Goal: Communication & Community: Participate in discussion

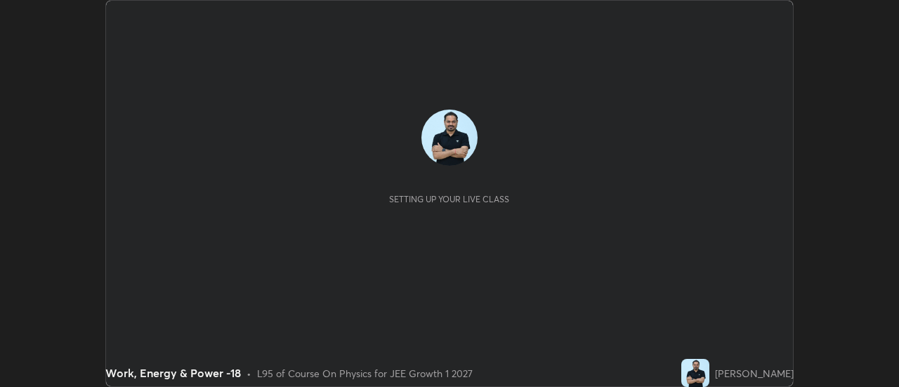
scroll to position [387, 899]
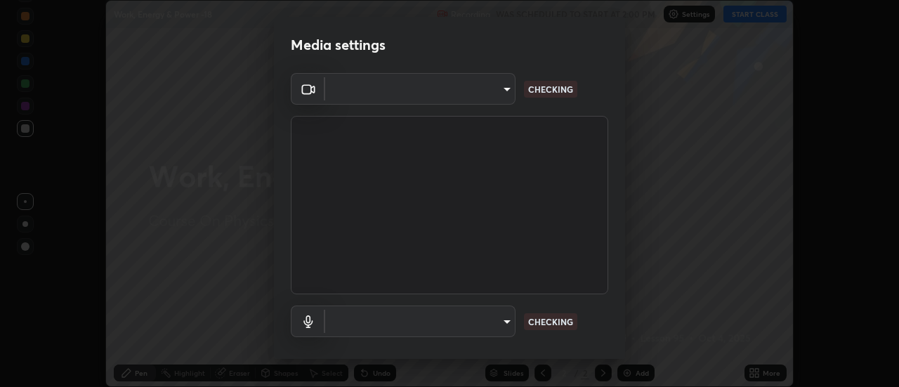
type input "c4401408a52d40c38515236f221603e9a854b9d3f030f2e841847d71f832acc5"
type input "communications"
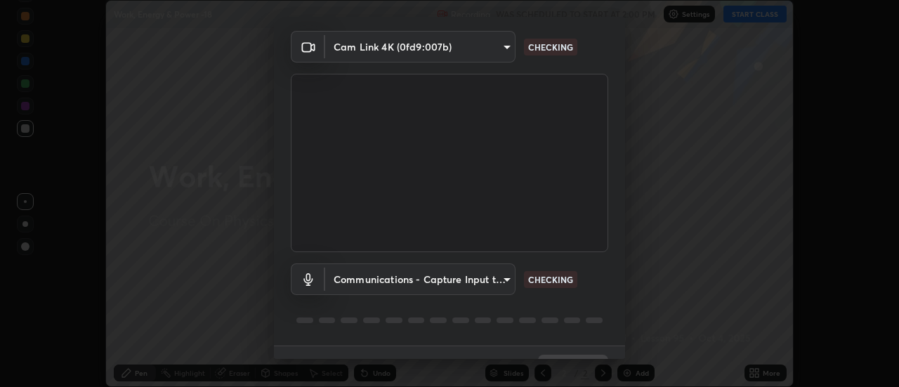
scroll to position [74, 0]
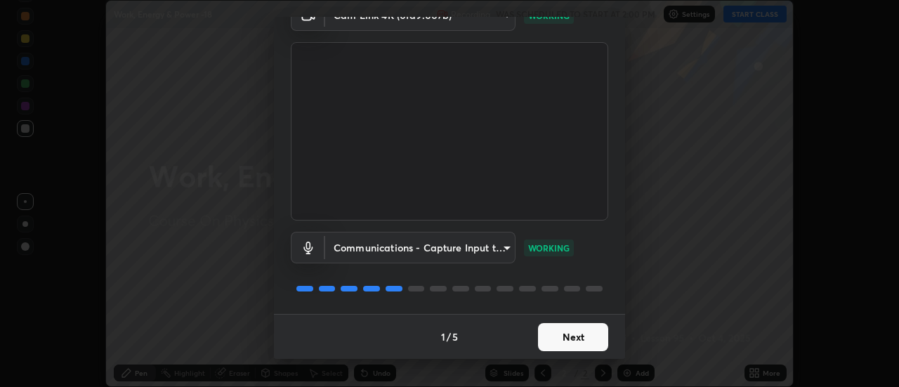
click at [580, 350] on button "Next" at bounding box center [573, 337] width 70 height 28
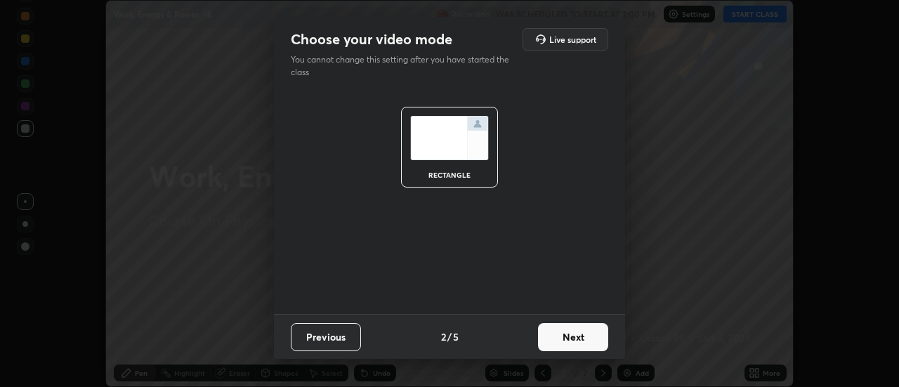
scroll to position [0, 0]
click at [587, 341] on button "Next" at bounding box center [573, 337] width 70 height 28
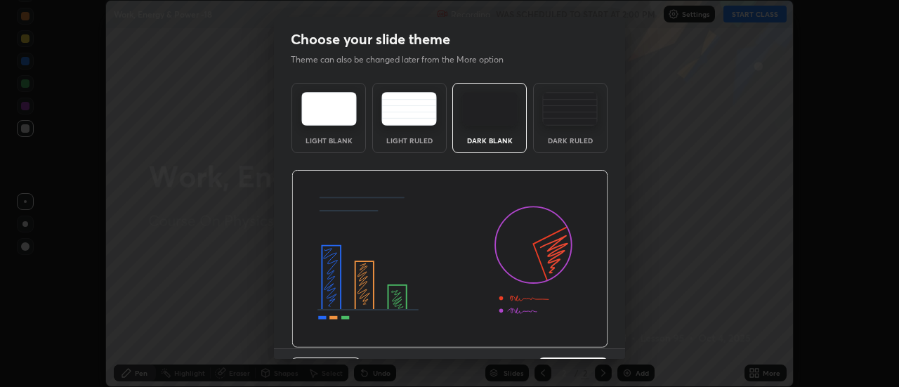
click at [588, 343] on img at bounding box center [450, 259] width 317 height 178
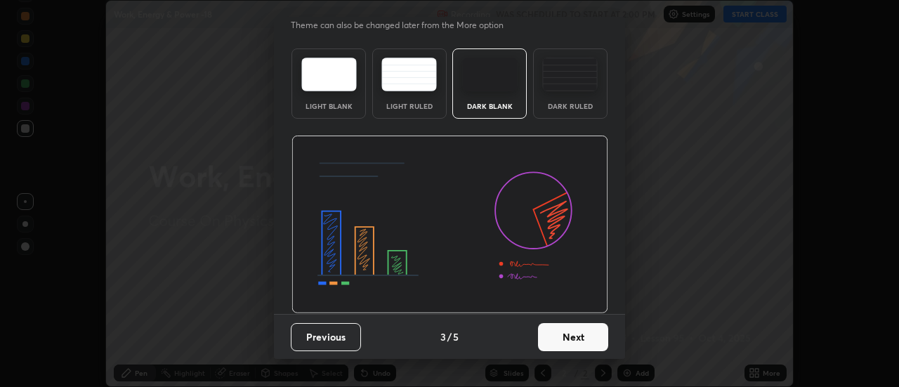
click at [583, 343] on button "Next" at bounding box center [573, 337] width 70 height 28
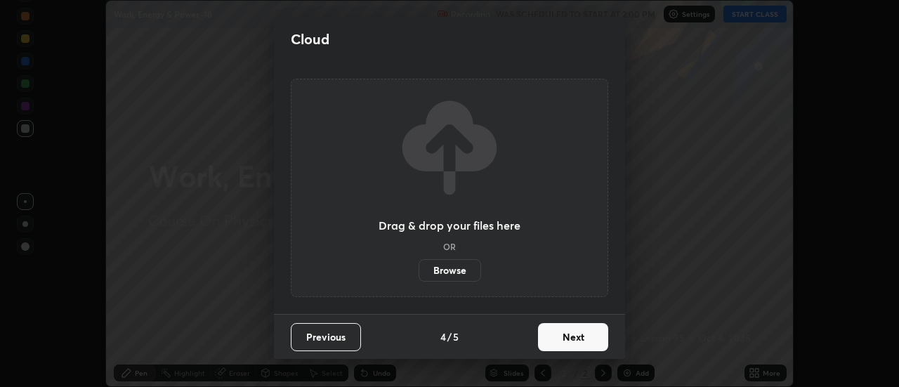
click at [583, 341] on button "Next" at bounding box center [573, 337] width 70 height 28
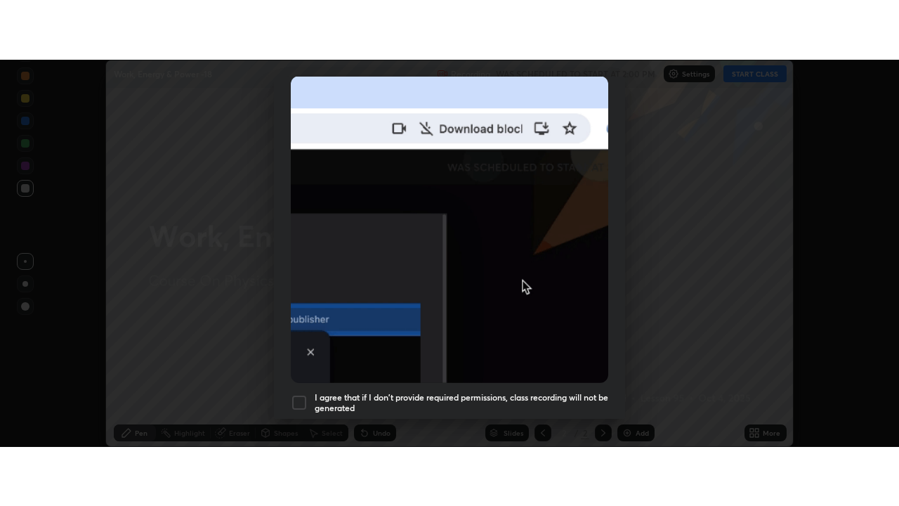
scroll to position [360, 0]
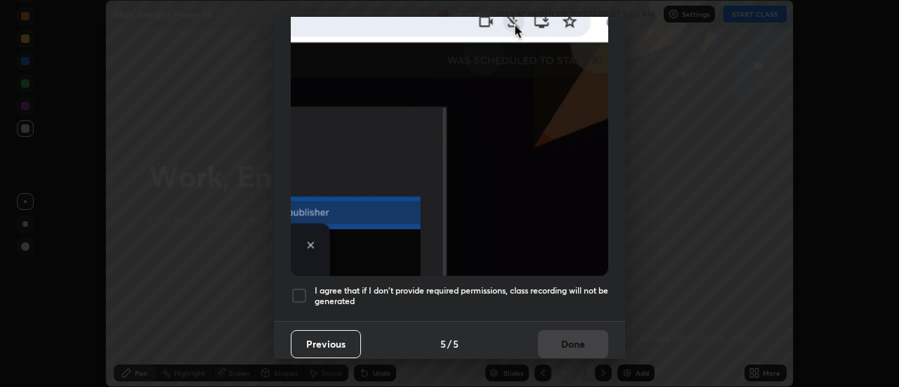
click at [547, 293] on h5 "I agree that if I don't provide required permissions, class recording will not …" at bounding box center [462, 296] width 294 height 22
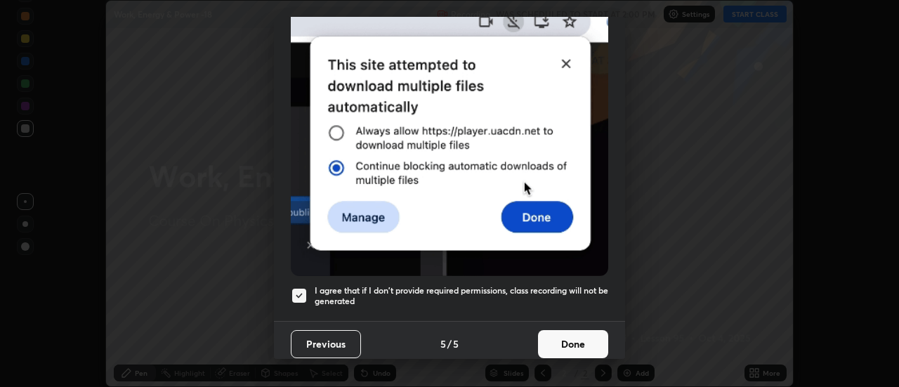
click at [560, 334] on button "Done" at bounding box center [573, 344] width 70 height 28
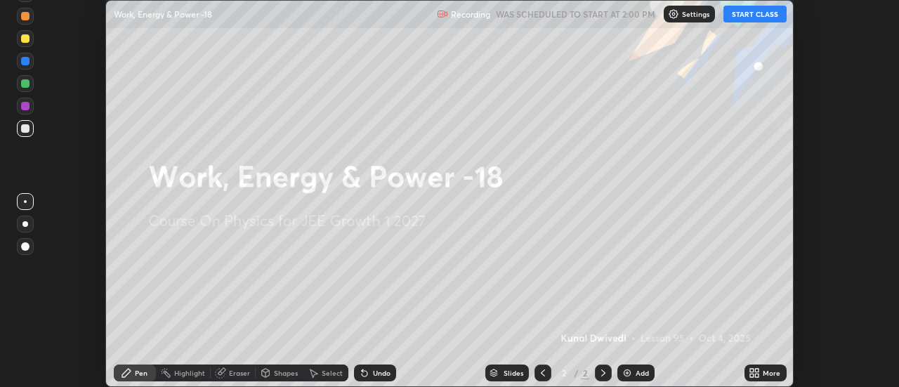
click at [745, 16] on button "START CLASS" at bounding box center [755, 14] width 63 height 17
click at [751, 370] on icon at bounding box center [752, 371] width 4 height 4
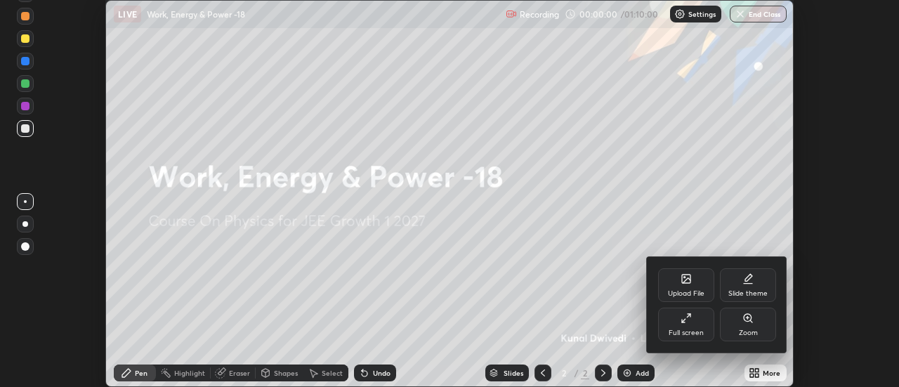
click at [677, 287] on div "Upload File" at bounding box center [686, 285] width 56 height 34
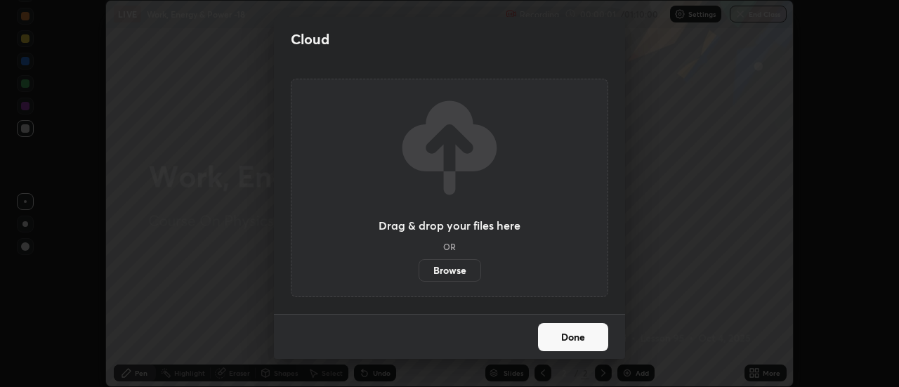
click at [448, 273] on label "Browse" at bounding box center [450, 270] width 63 height 22
click at [419, 273] on input "Browse" at bounding box center [419, 270] width 0 height 22
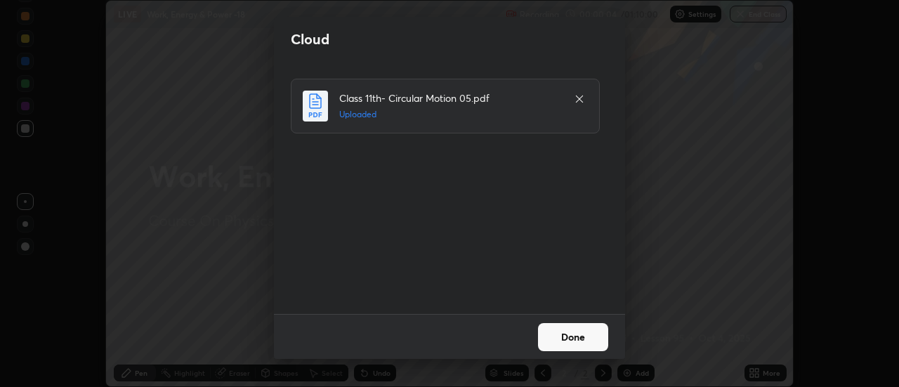
click at [578, 344] on button "Done" at bounding box center [573, 337] width 70 height 28
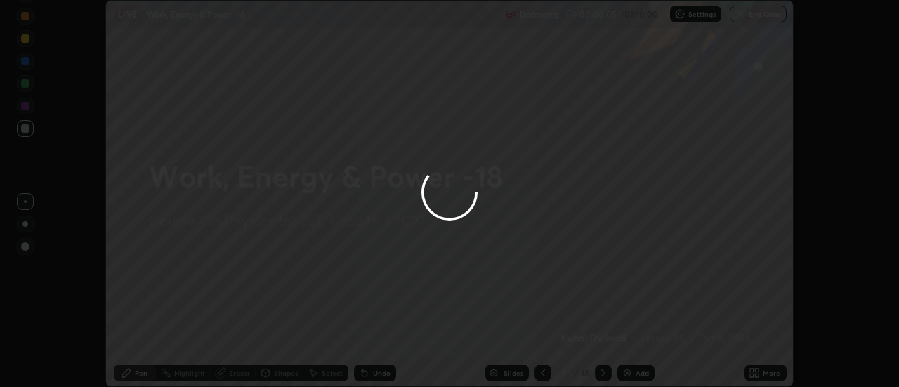
click at [758, 369] on icon at bounding box center [758, 371] width 4 height 4
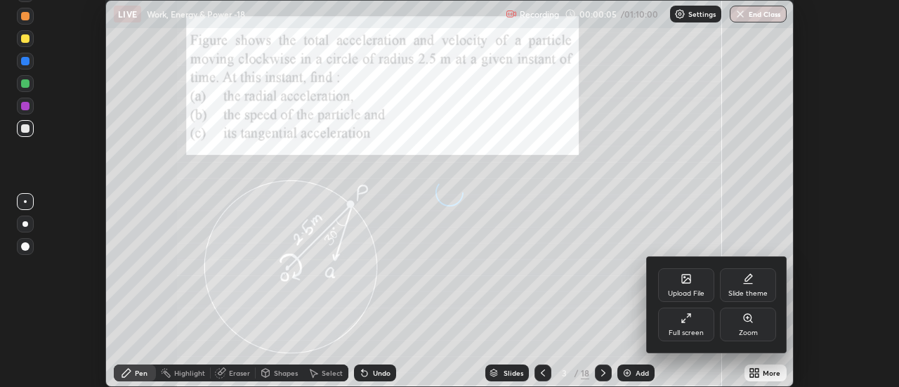
click at [702, 329] on div "Full screen" at bounding box center [686, 332] width 35 height 7
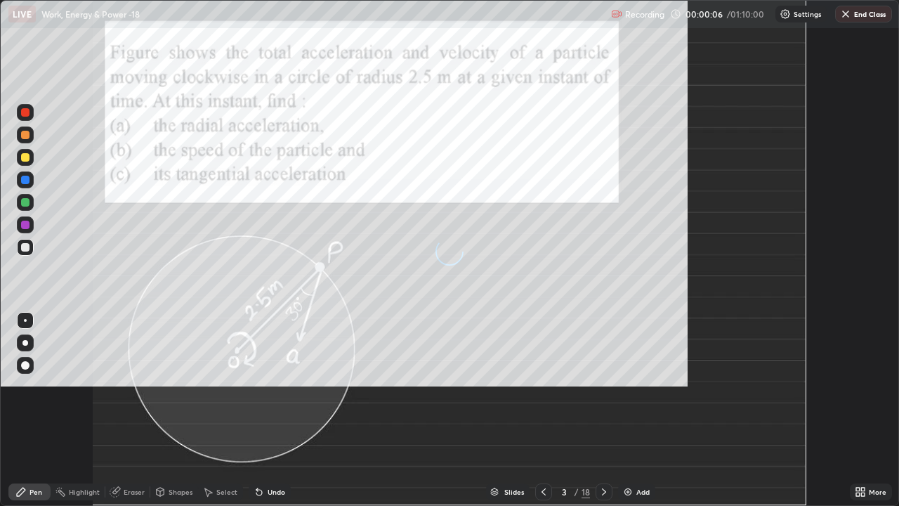
scroll to position [506, 899]
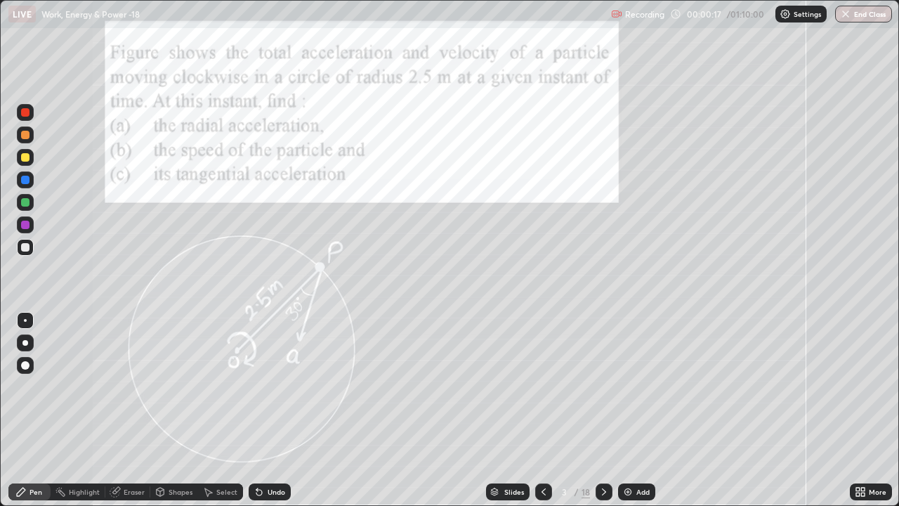
click at [608, 386] on div at bounding box center [604, 491] width 17 height 17
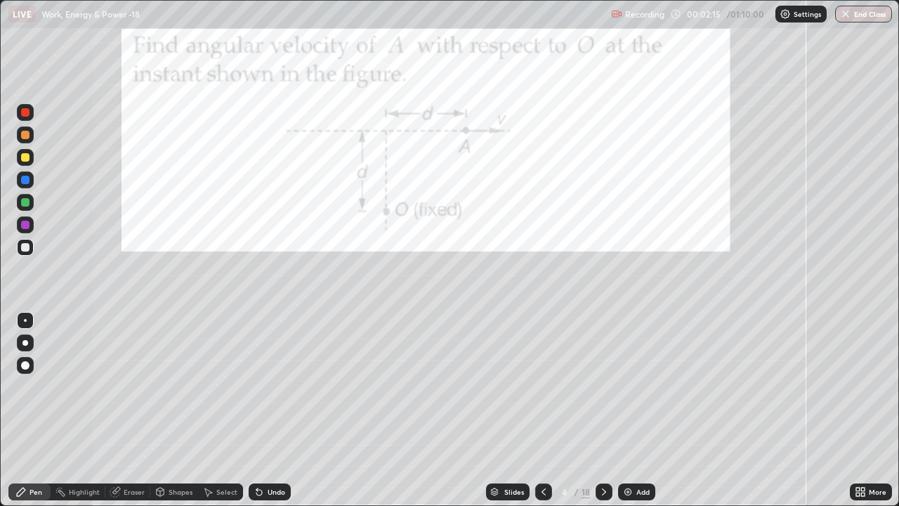
click at [27, 178] on div at bounding box center [25, 180] width 8 height 8
click at [133, 386] on div "Eraser" at bounding box center [134, 491] width 21 height 7
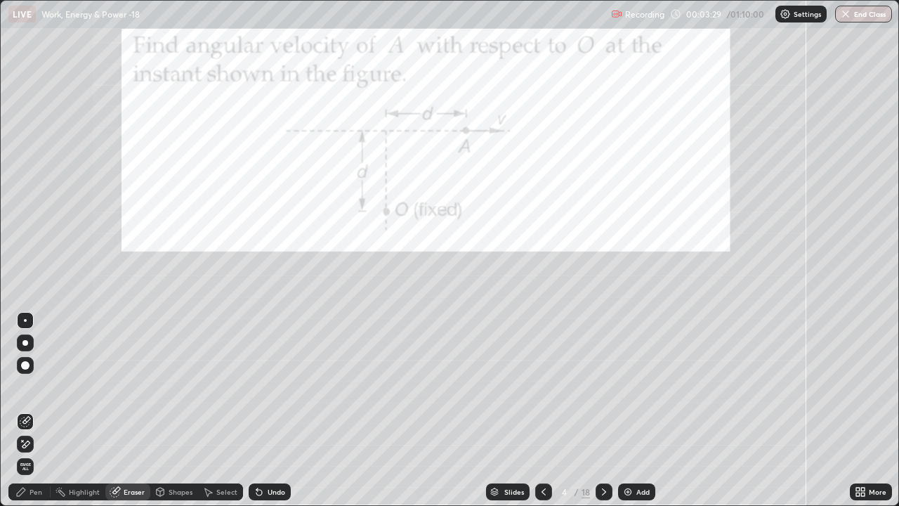
click at [25, 386] on icon at bounding box center [24, 421] width 9 height 9
click at [27, 386] on icon at bounding box center [25, 444] width 11 height 12
click at [18, 386] on icon at bounding box center [20, 491] width 11 height 11
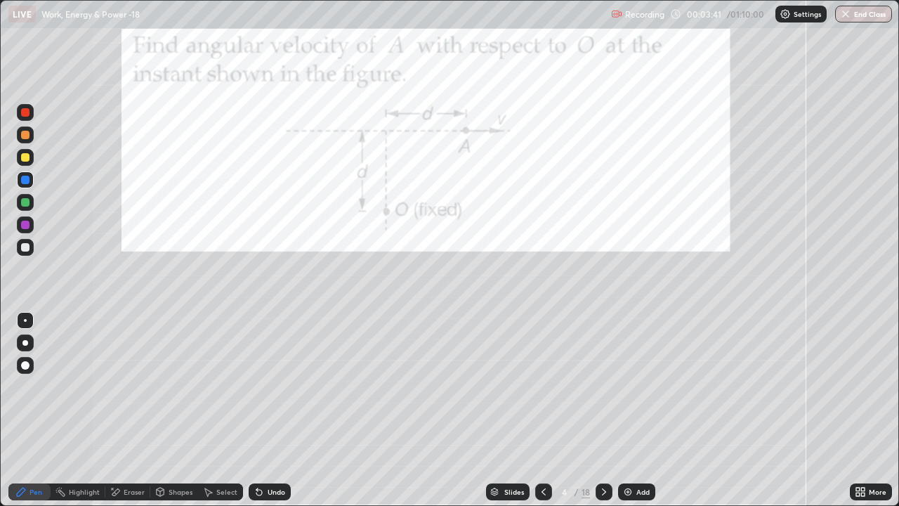
click at [25, 251] on div at bounding box center [25, 247] width 8 height 8
click at [25, 205] on div at bounding box center [25, 202] width 8 height 8
click at [178, 386] on div "Shapes" at bounding box center [181, 491] width 24 height 7
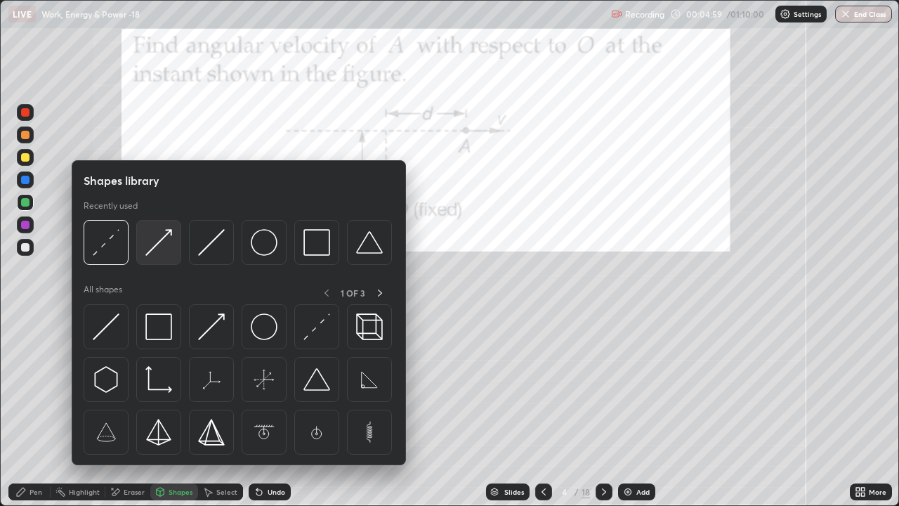
click at [157, 254] on img at bounding box center [158, 242] width 27 height 27
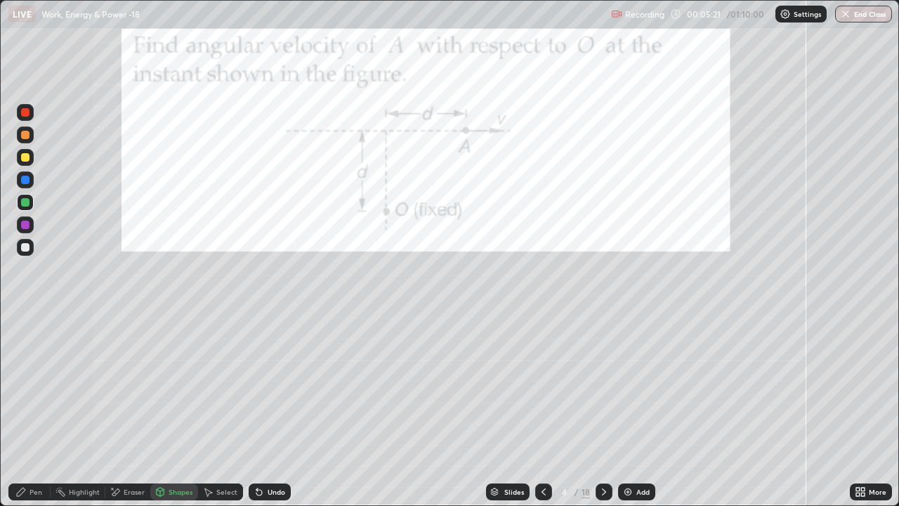
click at [28, 227] on div at bounding box center [25, 225] width 8 height 8
click at [28, 386] on div "Pen" at bounding box center [29, 491] width 42 height 17
click at [605, 386] on icon at bounding box center [604, 491] width 11 height 11
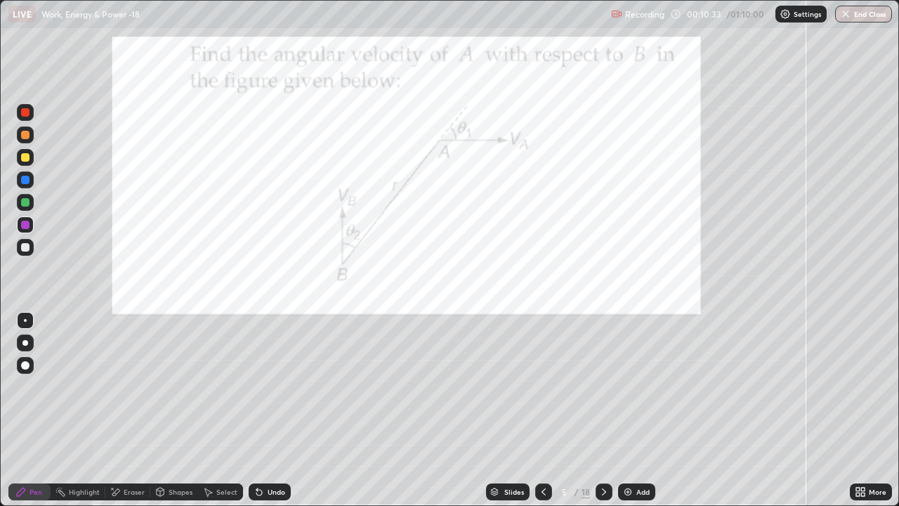
click at [24, 155] on div at bounding box center [25, 157] width 8 height 8
click at [23, 226] on div at bounding box center [25, 225] width 8 height 8
click at [159, 386] on icon at bounding box center [161, 491] width 8 height 2
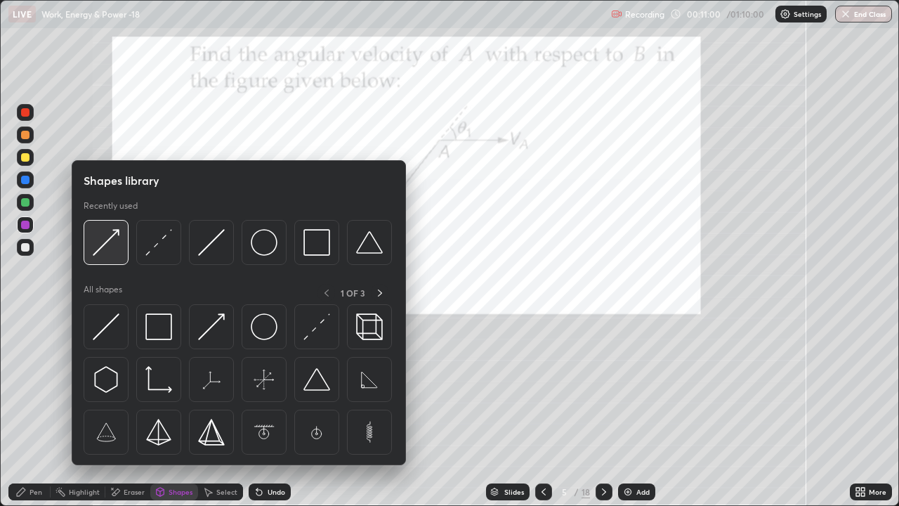
click at [106, 250] on img at bounding box center [106, 242] width 27 height 27
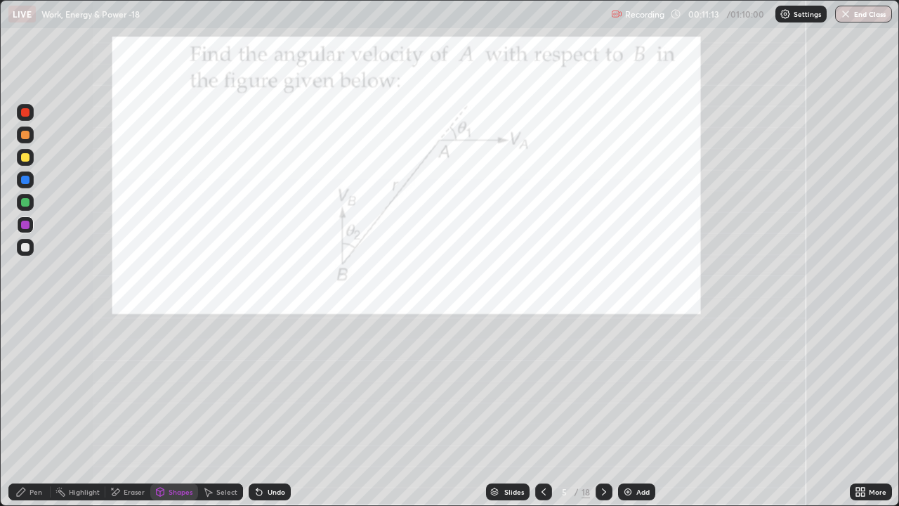
click at [31, 386] on div "Pen" at bounding box center [36, 491] width 13 height 7
click at [25, 248] on div at bounding box center [25, 247] width 8 height 8
click at [603, 386] on icon at bounding box center [604, 491] width 11 height 11
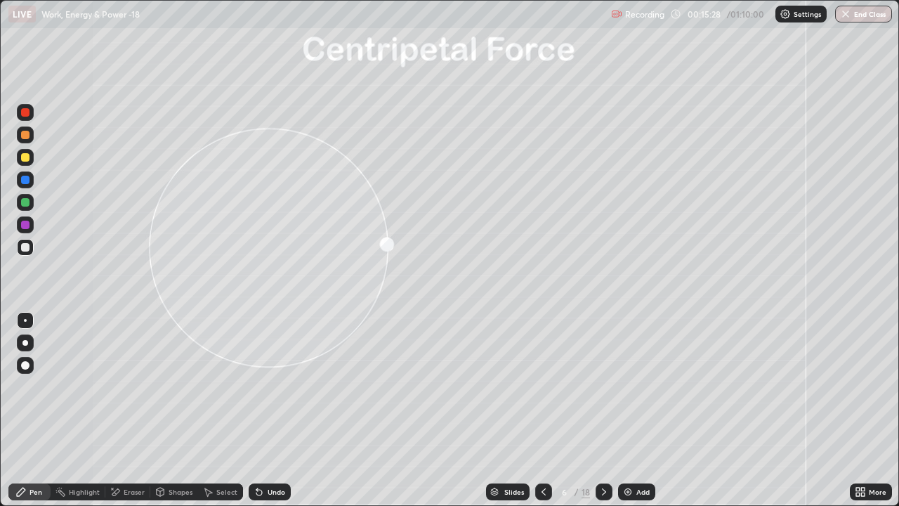
click at [26, 204] on div at bounding box center [25, 202] width 8 height 8
click at [181, 386] on div "Shapes" at bounding box center [181, 491] width 24 height 7
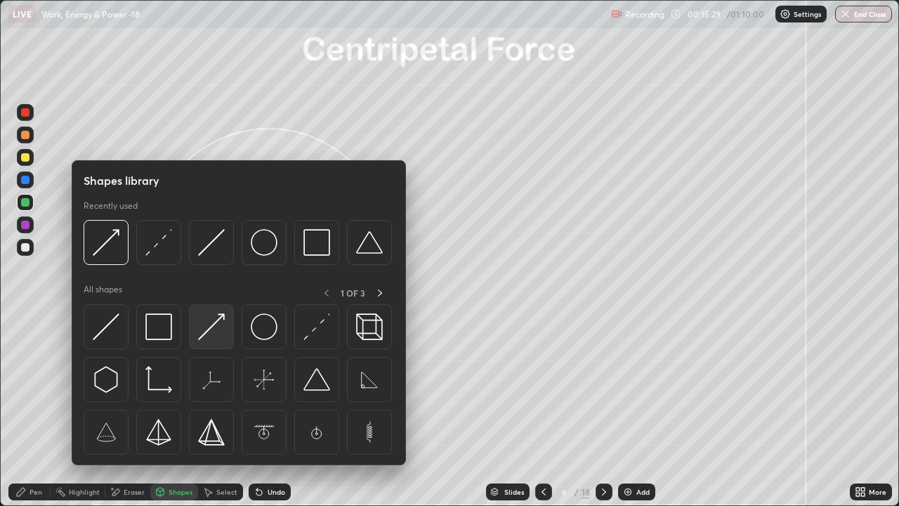
click at [210, 324] on img at bounding box center [211, 326] width 27 height 27
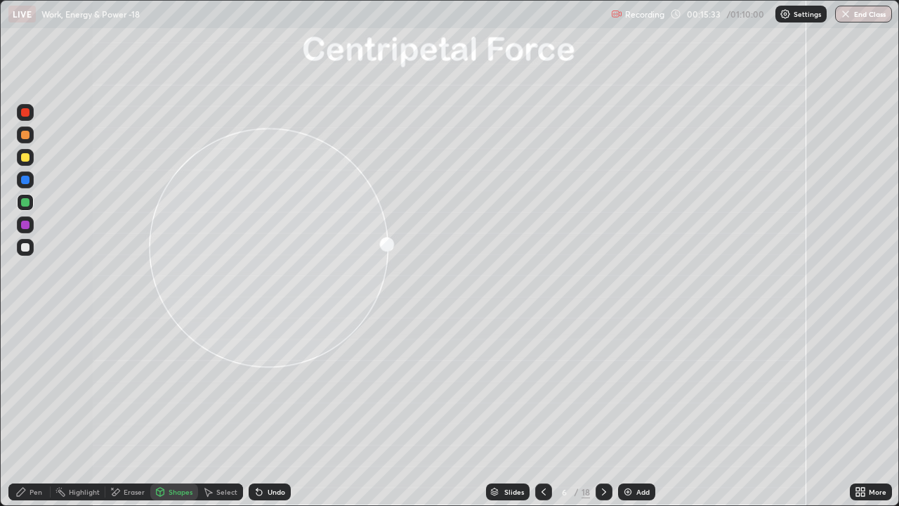
click at [27, 179] on div at bounding box center [25, 180] width 8 height 8
click at [25, 134] on div at bounding box center [25, 135] width 8 height 8
click at [37, 386] on div "Pen" at bounding box center [36, 491] width 13 height 7
click at [26, 249] on div at bounding box center [25, 247] width 8 height 8
click at [28, 132] on div at bounding box center [25, 135] width 8 height 8
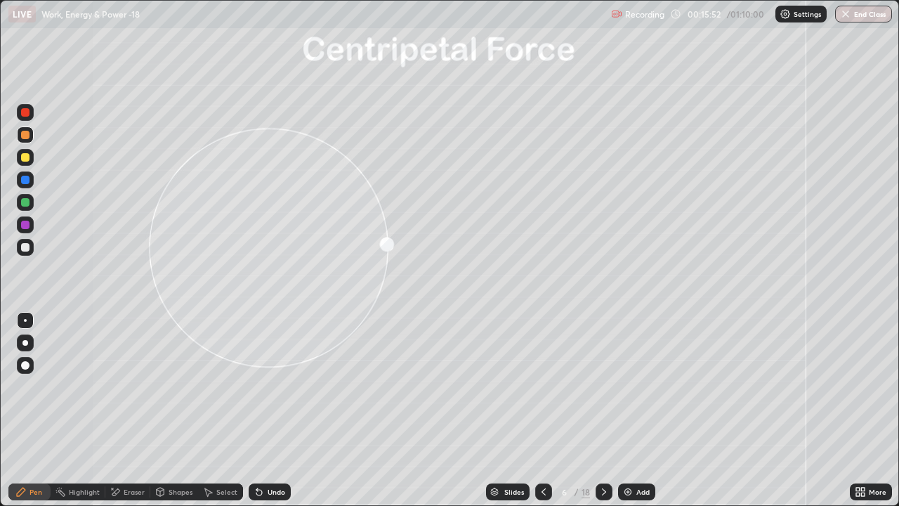
click at [25, 155] on div at bounding box center [25, 157] width 8 height 8
click at [25, 343] on div at bounding box center [25, 343] width 6 height 6
click at [176, 386] on div "Shapes" at bounding box center [174, 491] width 48 height 17
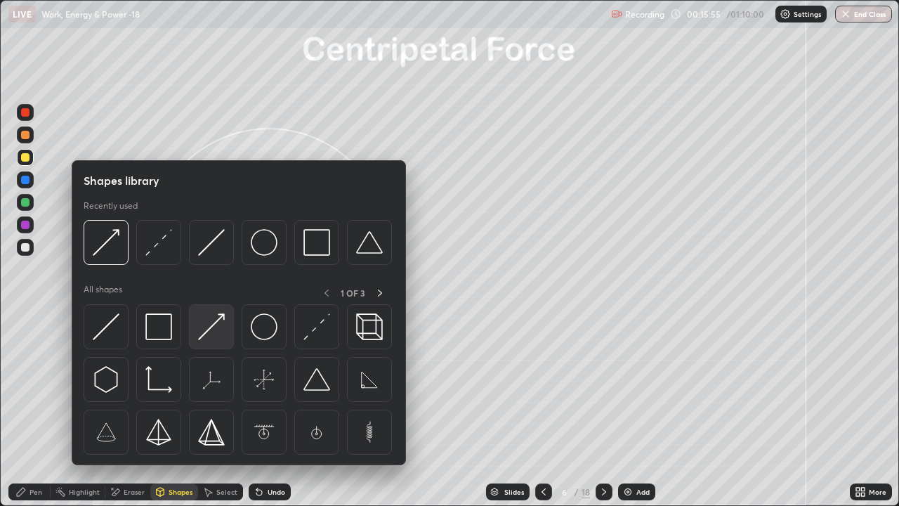
click at [207, 334] on img at bounding box center [211, 326] width 27 height 27
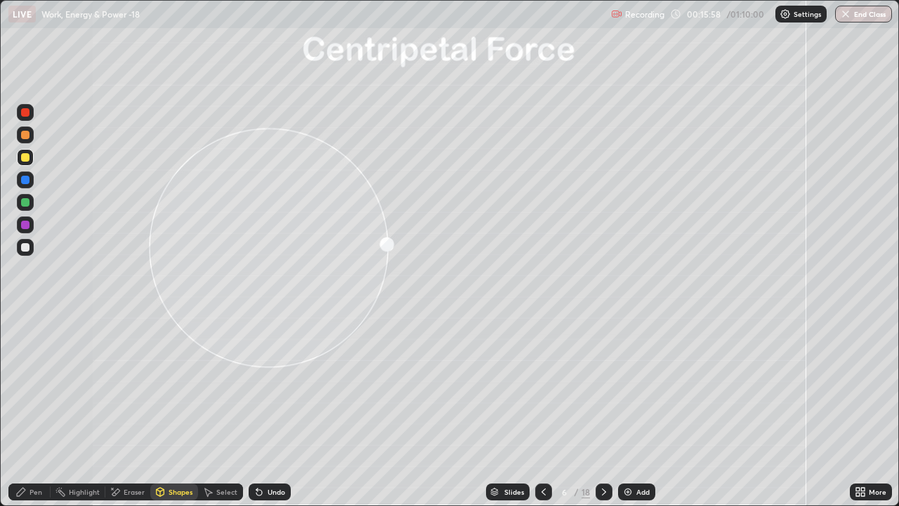
click at [29, 386] on div "Pen" at bounding box center [29, 491] width 42 height 17
click at [25, 320] on div at bounding box center [25, 320] width 3 height 3
click at [604, 386] on icon at bounding box center [604, 491] width 11 height 11
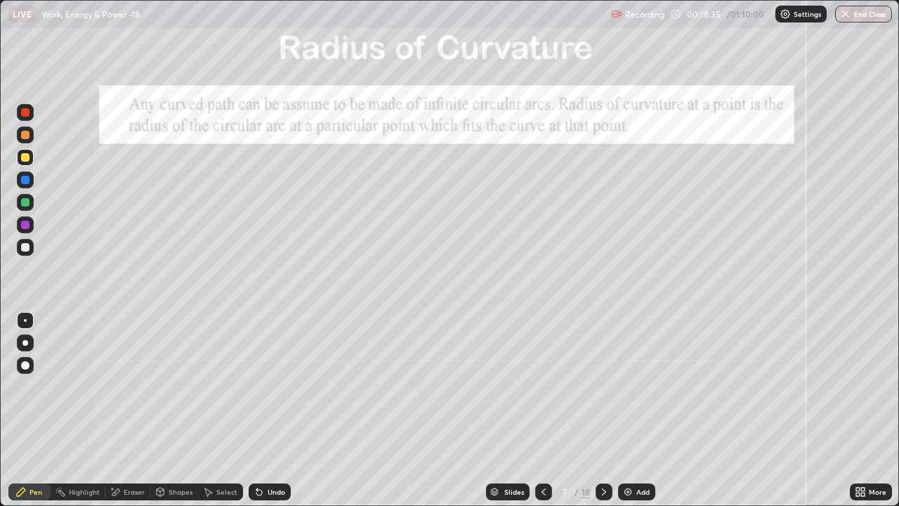
click at [171, 386] on div "Shapes" at bounding box center [181, 491] width 24 height 7
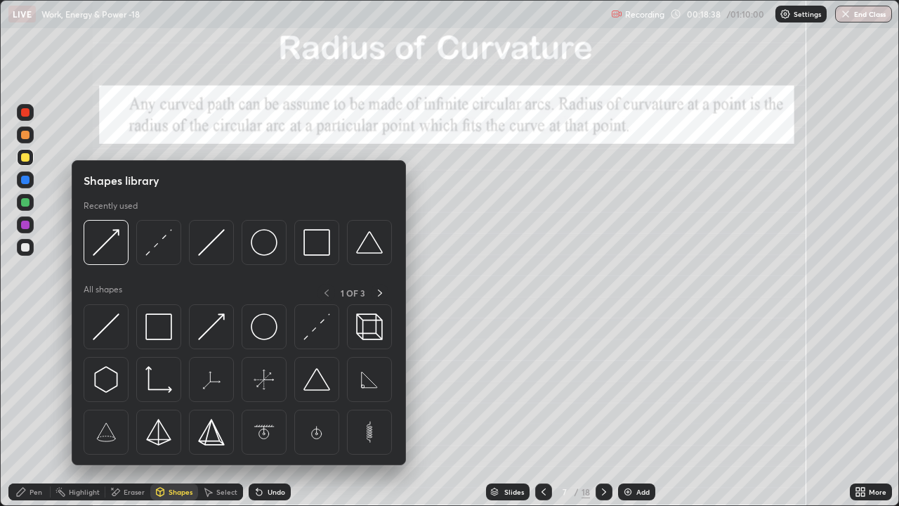
click at [174, 386] on div "Shapes" at bounding box center [181, 491] width 24 height 7
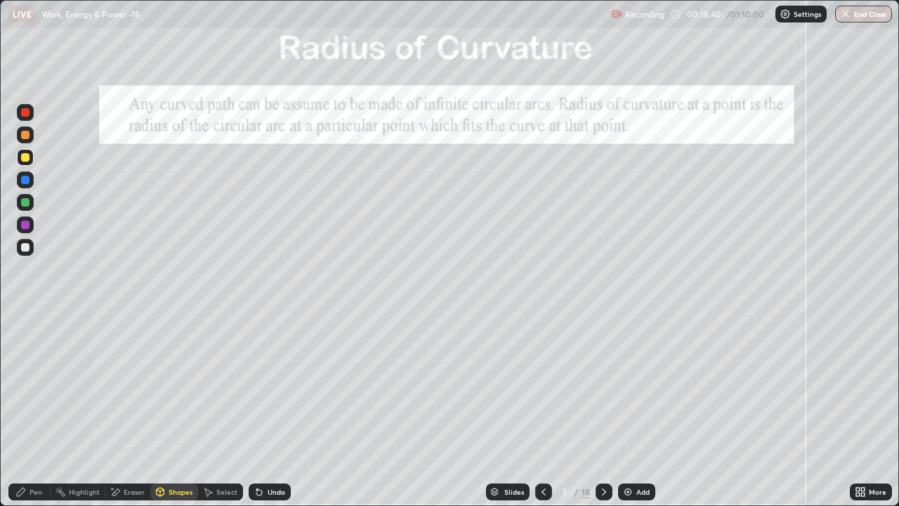
click at [25, 386] on icon at bounding box center [20, 491] width 11 height 11
click at [23, 226] on div at bounding box center [25, 225] width 8 height 8
click at [27, 158] on div at bounding box center [25, 157] width 8 height 8
click at [25, 226] on div at bounding box center [25, 225] width 8 height 8
click at [25, 246] on div at bounding box center [25, 247] width 8 height 8
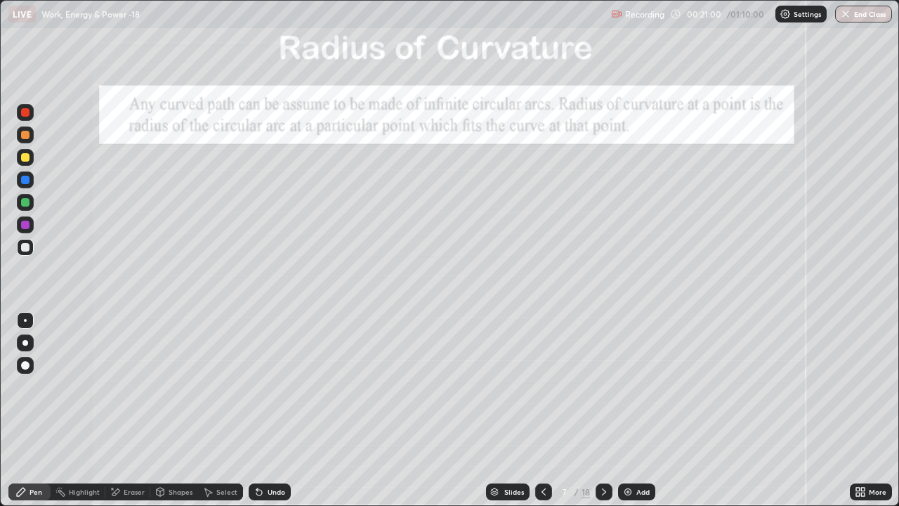
click at [125, 386] on div "Eraser" at bounding box center [134, 491] width 21 height 7
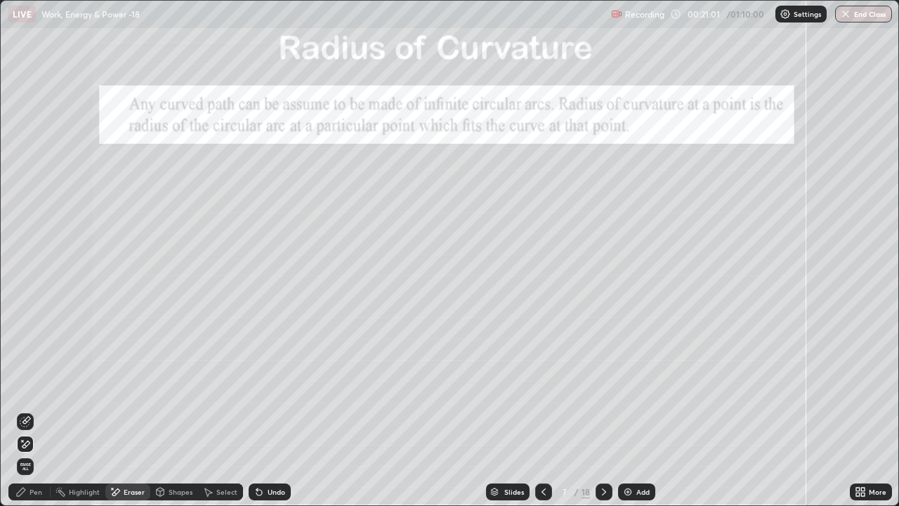
click at [25, 386] on icon at bounding box center [25, 421] width 11 height 11
click at [26, 386] on icon at bounding box center [20, 491] width 11 height 11
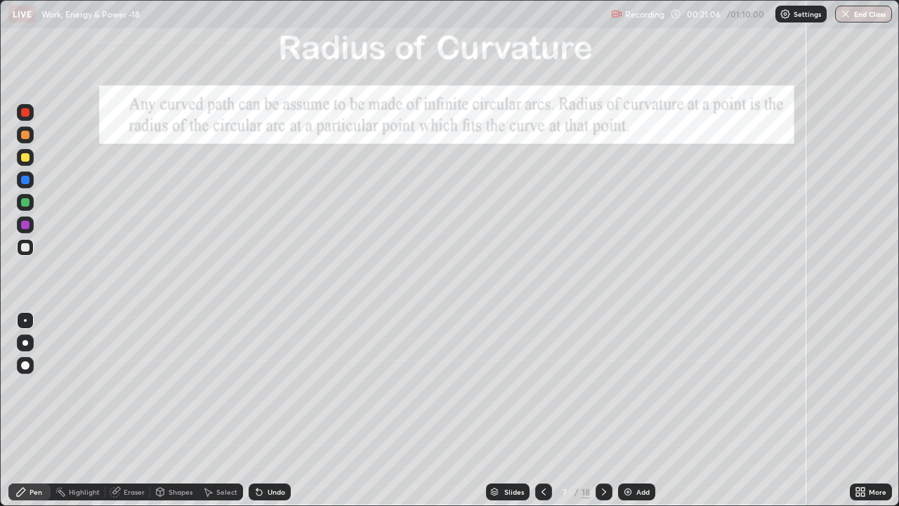
click at [21, 223] on div at bounding box center [25, 225] width 8 height 8
click at [603, 386] on icon at bounding box center [604, 491] width 11 height 11
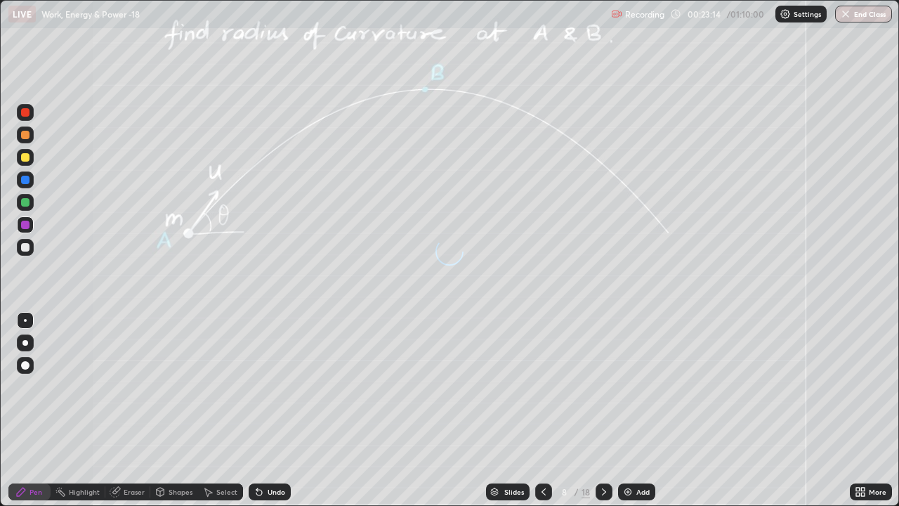
click at [602, 386] on icon at bounding box center [604, 491] width 4 height 7
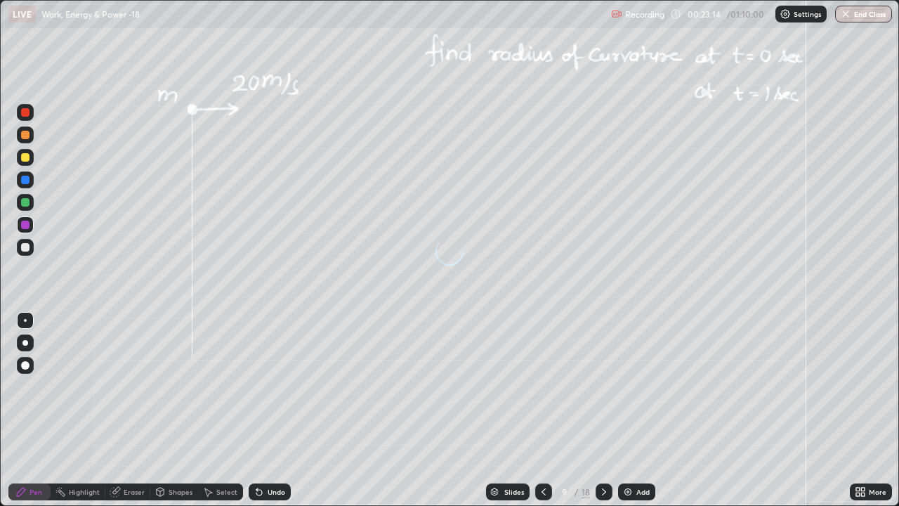
click at [603, 386] on icon at bounding box center [604, 491] width 11 height 11
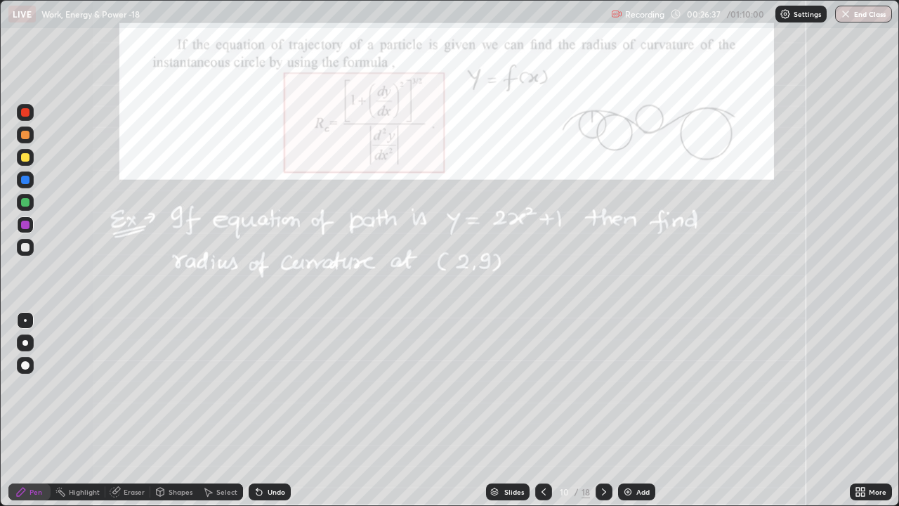
click at [28, 155] on div at bounding box center [25, 157] width 8 height 8
click at [544, 386] on icon at bounding box center [543, 491] width 11 height 11
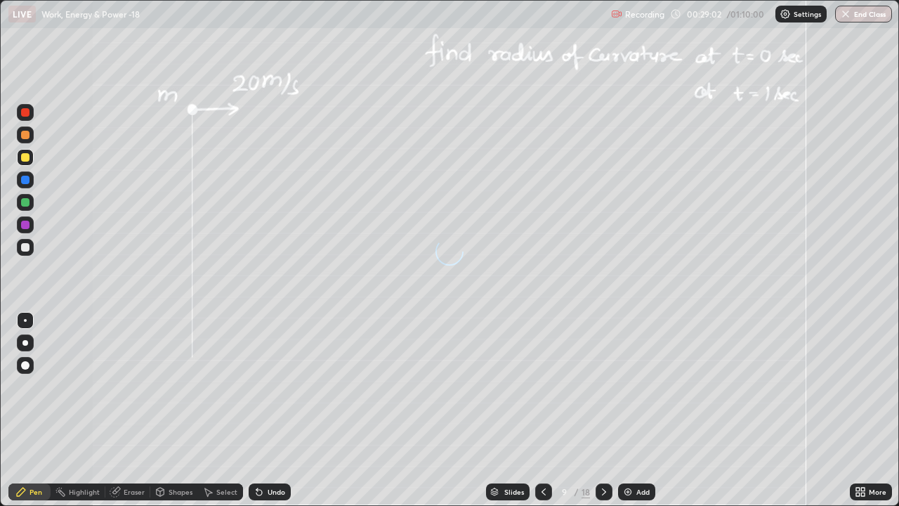
click at [543, 386] on icon at bounding box center [543, 491] width 11 height 11
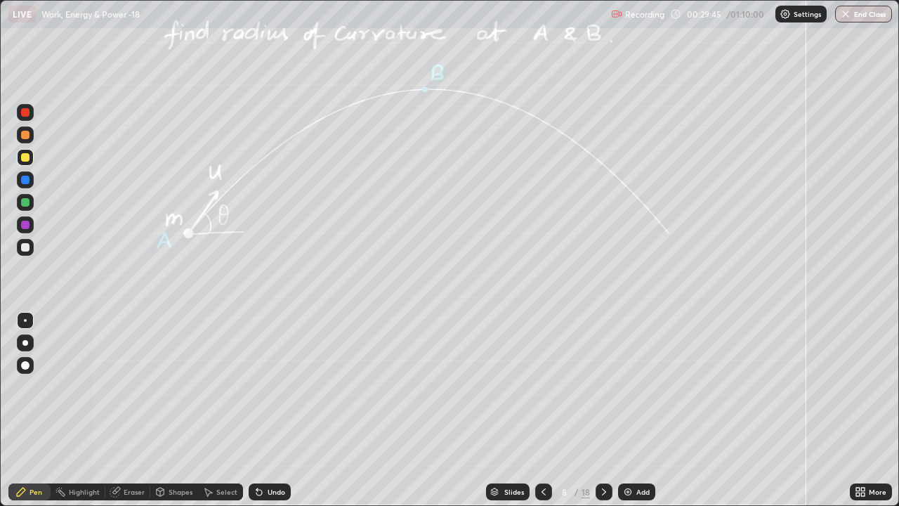
click at [25, 248] on div at bounding box center [25, 247] width 8 height 8
click at [26, 204] on div at bounding box center [25, 202] width 8 height 8
click at [25, 223] on div at bounding box center [25, 225] width 8 height 8
click at [130, 386] on div "Eraser" at bounding box center [134, 491] width 21 height 7
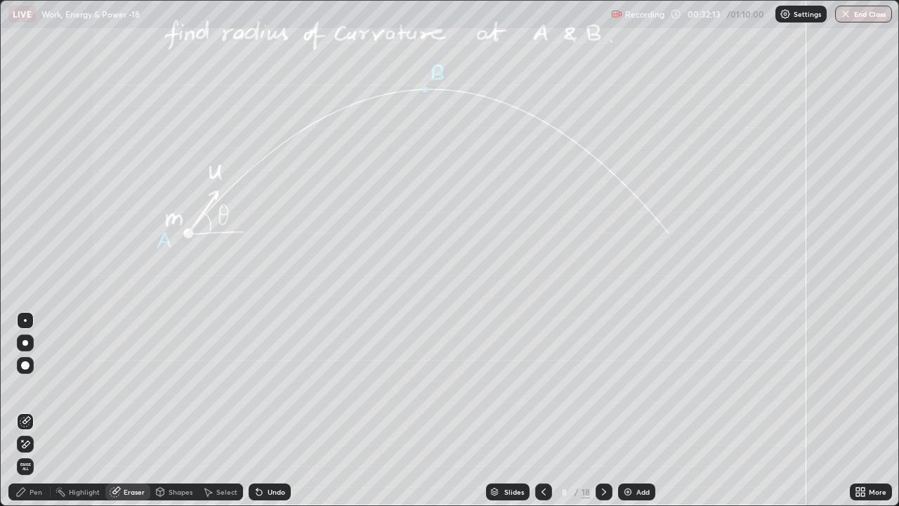
click at [171, 386] on div "Shapes" at bounding box center [181, 491] width 24 height 7
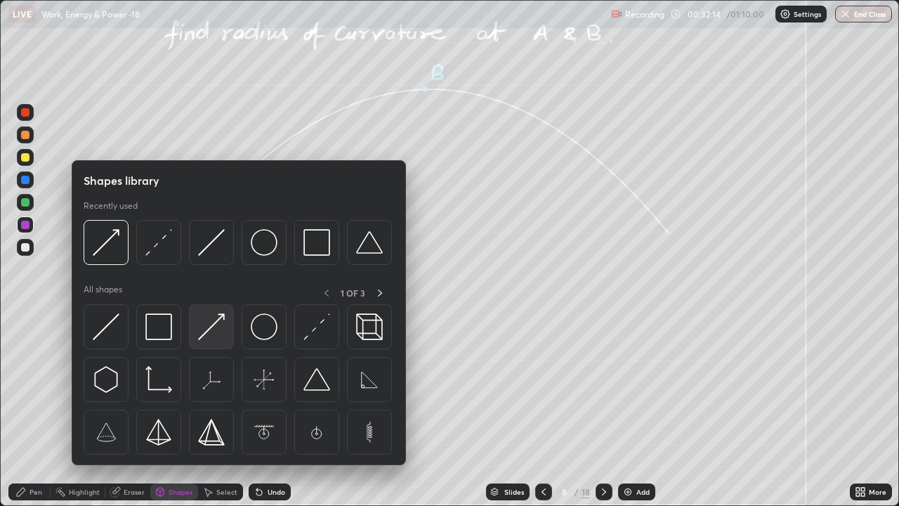
click at [204, 332] on img at bounding box center [211, 326] width 27 height 27
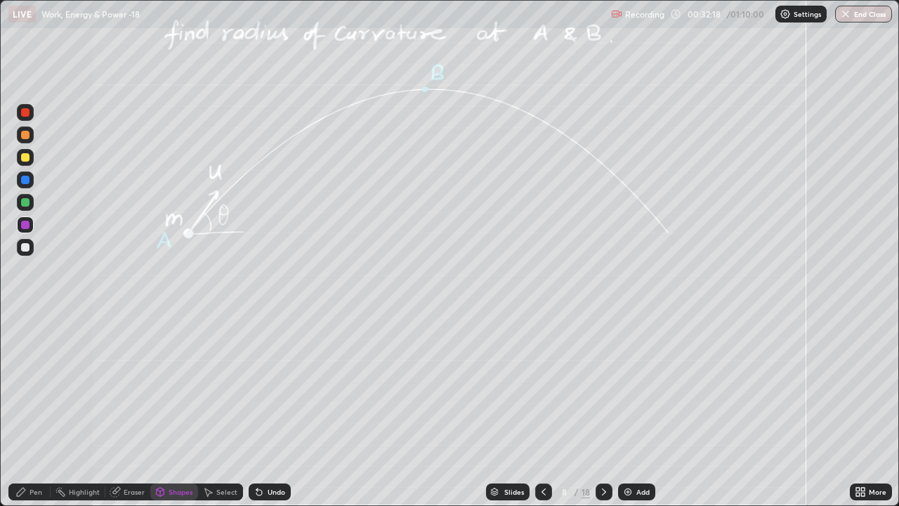
click at [25, 386] on icon at bounding box center [20, 491] width 11 height 11
click at [25, 247] on div at bounding box center [25, 247] width 8 height 8
click at [27, 158] on div at bounding box center [25, 157] width 8 height 8
click at [22, 201] on div at bounding box center [25, 202] width 8 height 8
click at [29, 247] on div at bounding box center [25, 247] width 8 height 8
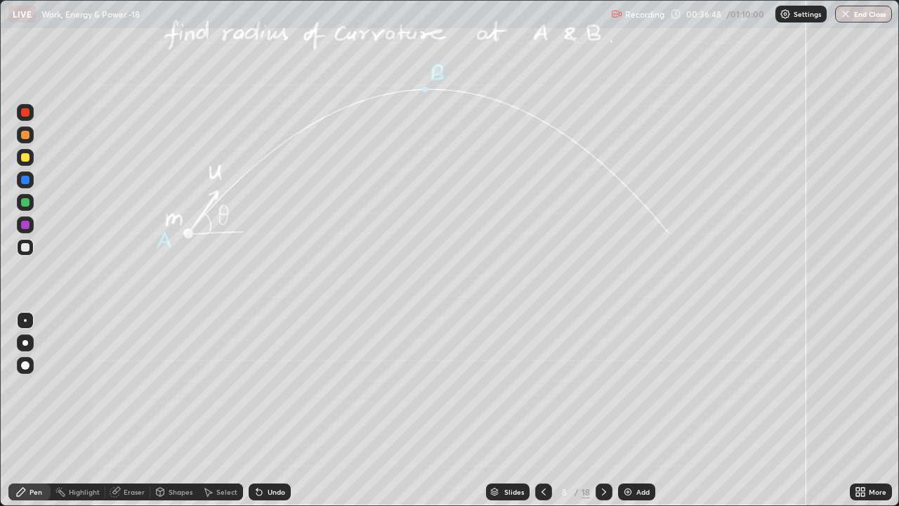
click at [601, 386] on icon at bounding box center [604, 491] width 11 height 11
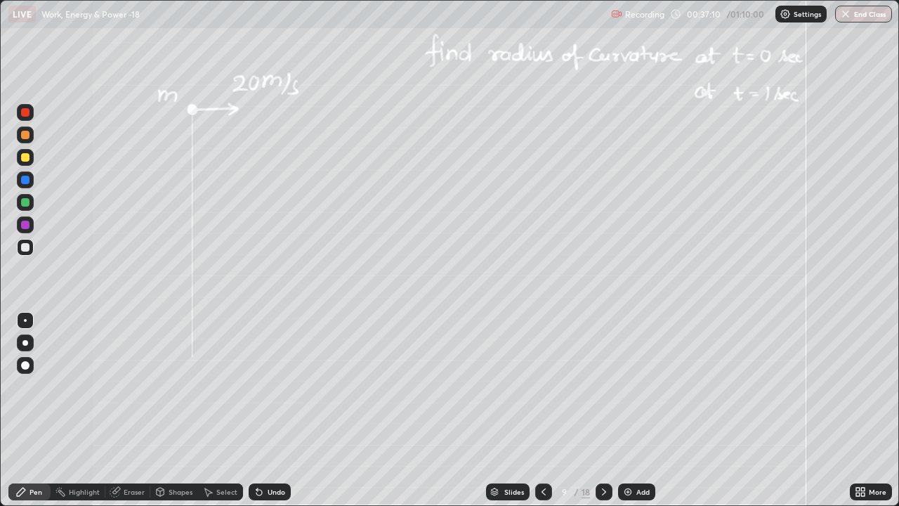
click at [28, 228] on div at bounding box center [25, 224] width 17 height 17
click at [27, 203] on div at bounding box center [25, 202] width 8 height 8
click at [26, 247] on div at bounding box center [25, 247] width 8 height 8
click at [25, 157] on div at bounding box center [25, 157] width 8 height 8
click at [176, 386] on div "Shapes" at bounding box center [181, 491] width 24 height 7
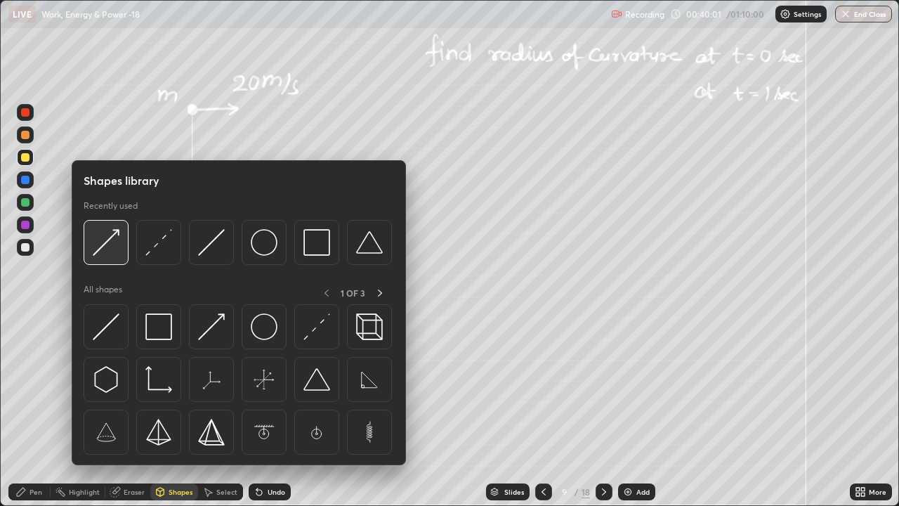
click at [102, 247] on img at bounding box center [106, 242] width 27 height 27
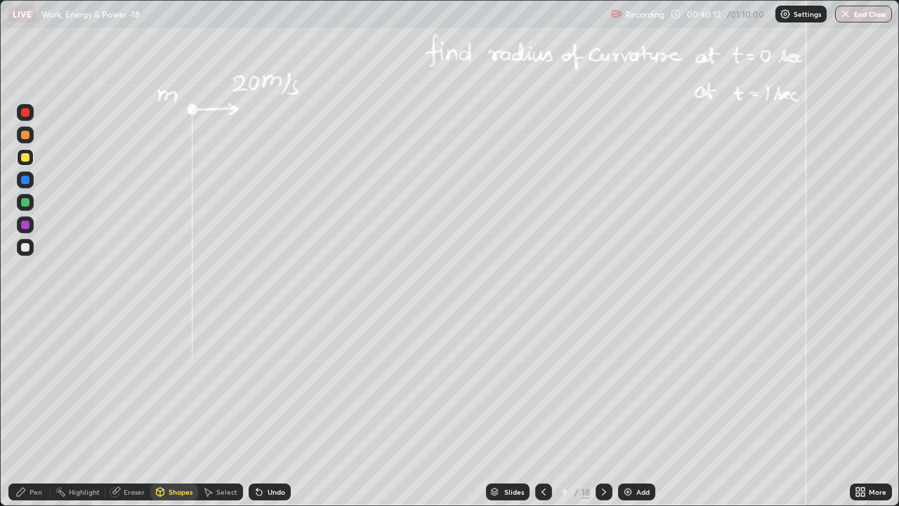
click at [22, 250] on div at bounding box center [25, 247] width 8 height 8
click at [31, 386] on div "Pen" at bounding box center [36, 491] width 13 height 7
click at [269, 386] on div "Undo" at bounding box center [277, 491] width 18 height 7
click at [174, 386] on div "Shapes" at bounding box center [174, 491] width 48 height 17
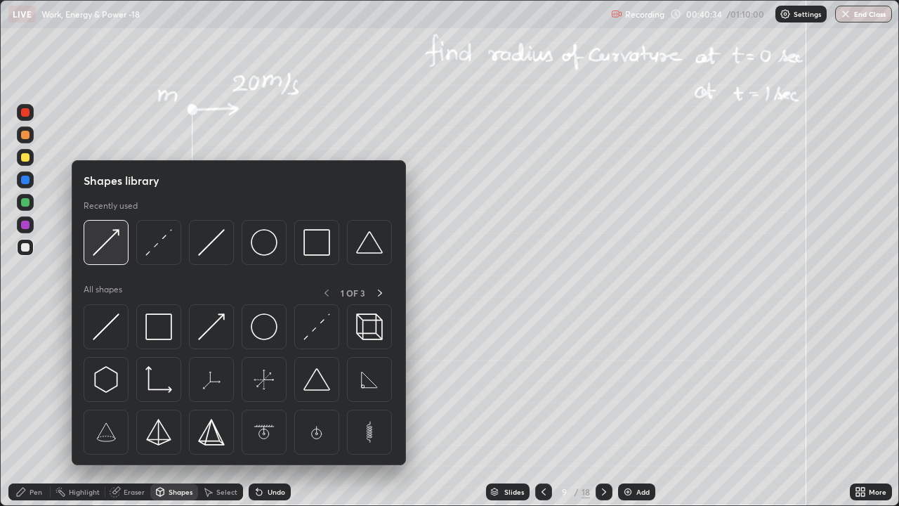
click at [111, 242] on img at bounding box center [106, 242] width 27 height 27
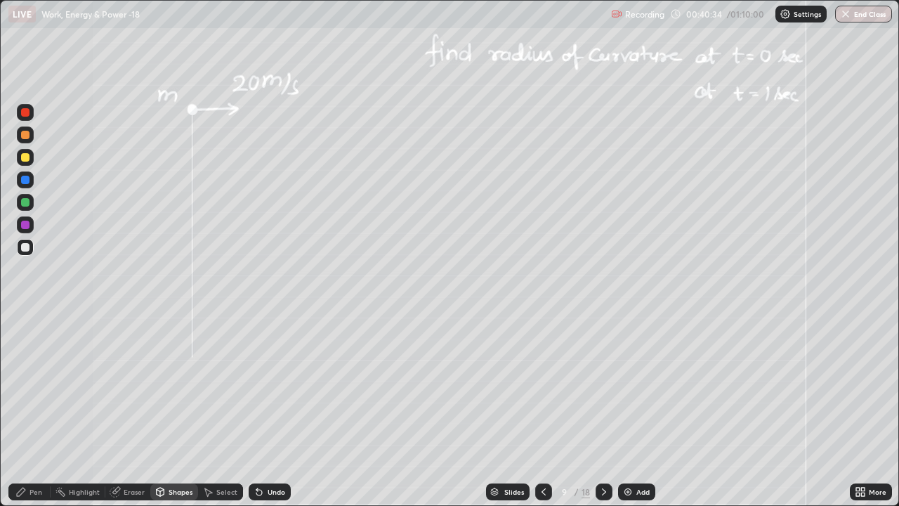
click at [25, 226] on div at bounding box center [25, 225] width 8 height 8
click at [35, 386] on div "Pen" at bounding box center [36, 491] width 13 height 7
click at [181, 386] on div "Shapes" at bounding box center [181, 491] width 24 height 7
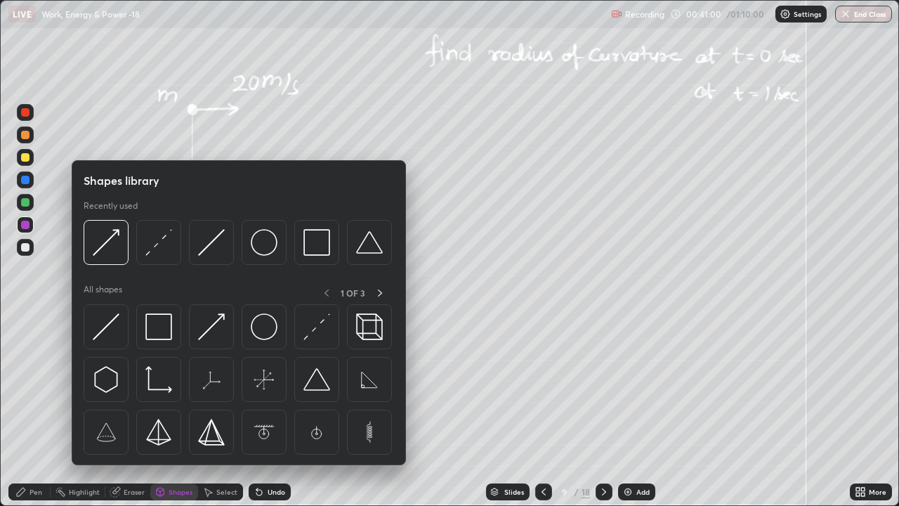
click at [223, 386] on div "Select" at bounding box center [226, 491] width 21 height 7
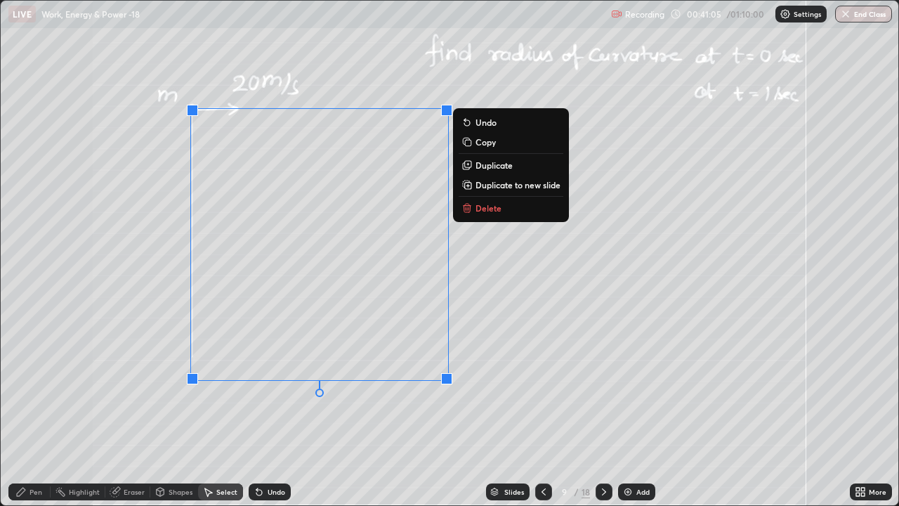
click at [27, 386] on icon at bounding box center [20, 491] width 11 height 11
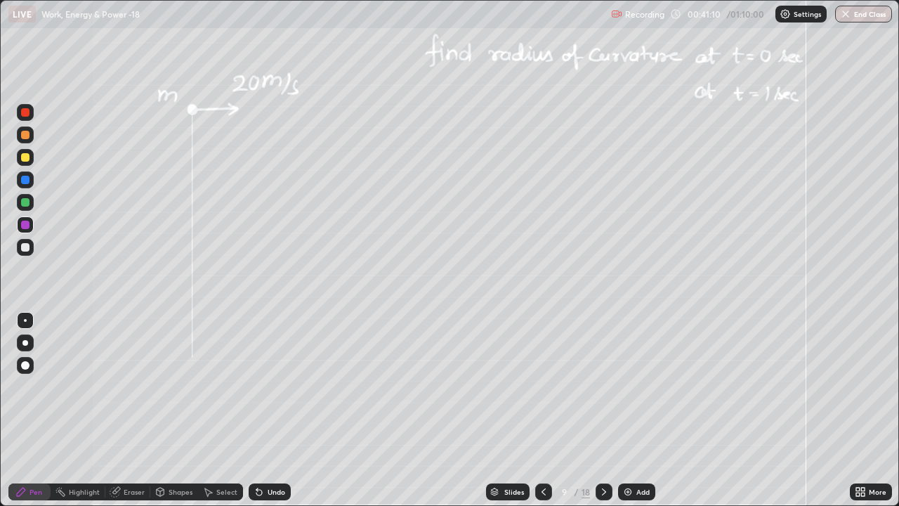
click at [22, 204] on div at bounding box center [25, 202] width 8 height 8
click at [179, 386] on div "Shapes" at bounding box center [181, 491] width 24 height 7
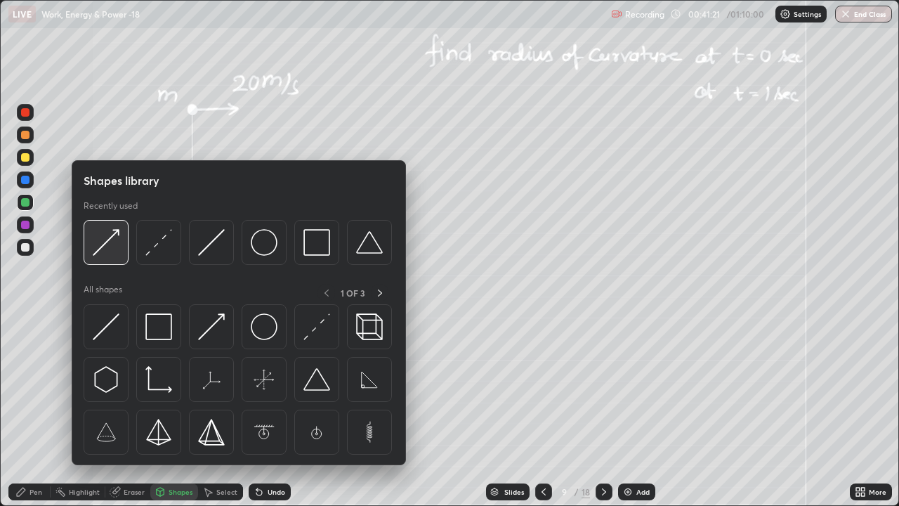
click at [110, 244] on img at bounding box center [106, 242] width 27 height 27
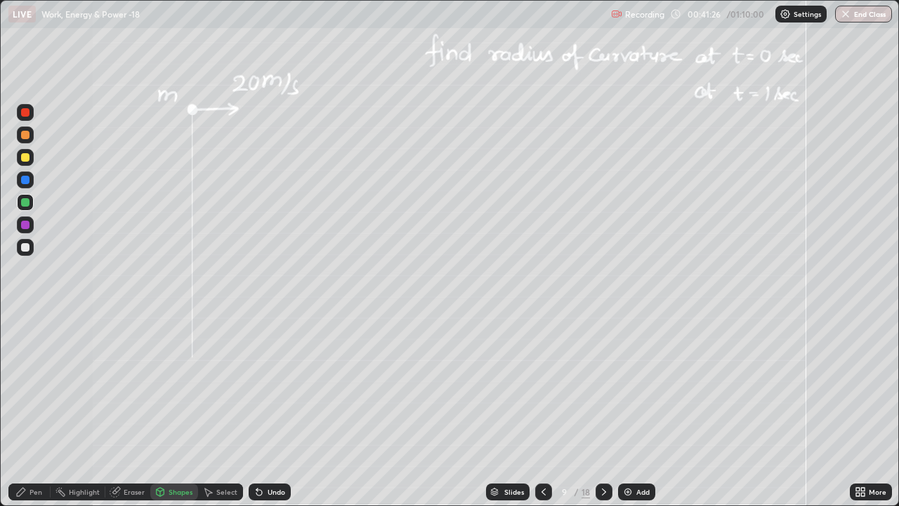
click at [37, 386] on div "Pen" at bounding box center [36, 491] width 13 height 7
click at [602, 386] on icon at bounding box center [604, 491] width 11 height 11
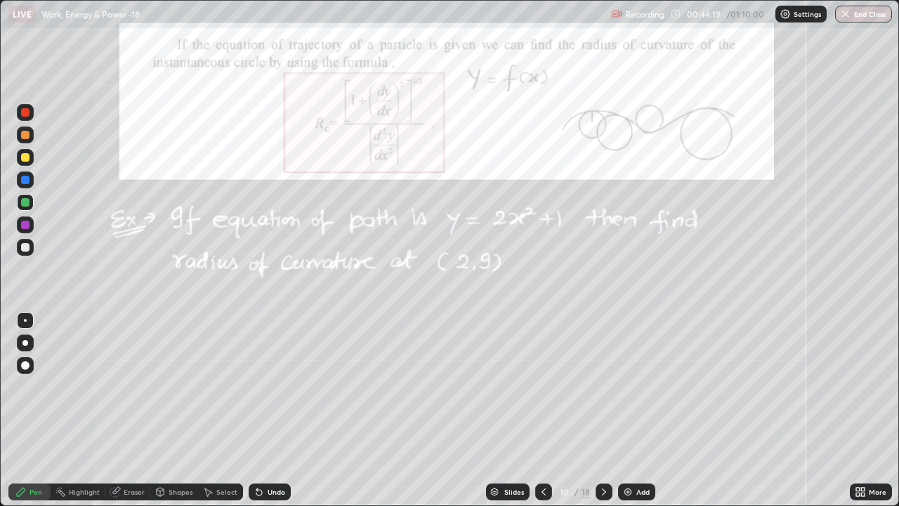
click at [610, 386] on div at bounding box center [604, 491] width 17 height 17
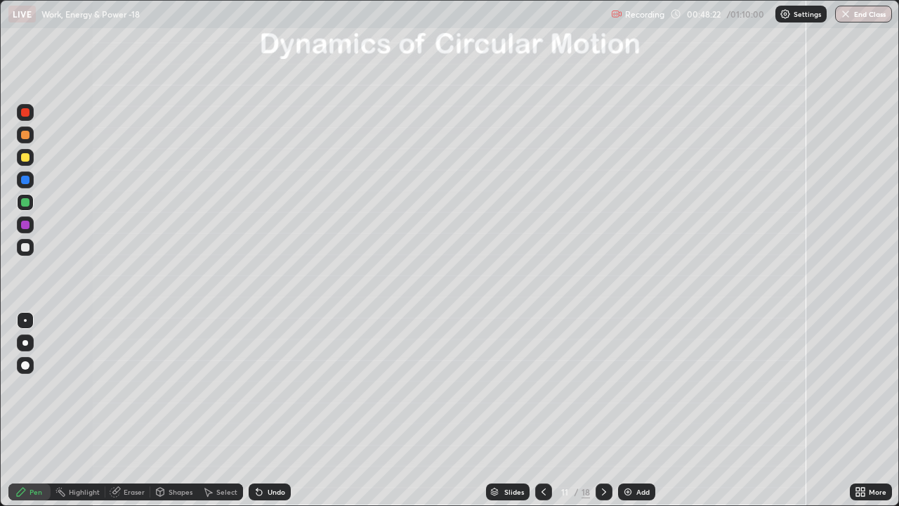
click at [26, 247] on div at bounding box center [25, 247] width 8 height 8
click at [28, 202] on div at bounding box center [25, 202] width 8 height 8
click at [22, 247] on div at bounding box center [25, 247] width 8 height 8
click at [25, 204] on div at bounding box center [25, 202] width 8 height 8
click at [27, 249] on div at bounding box center [25, 247] width 8 height 8
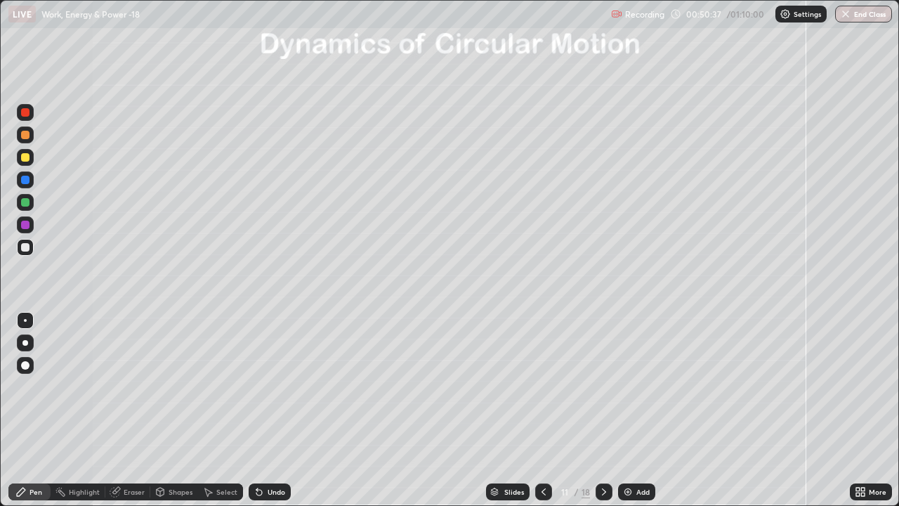
click at [603, 386] on icon at bounding box center [604, 491] width 11 height 11
click at [174, 386] on div "Shapes" at bounding box center [181, 491] width 24 height 7
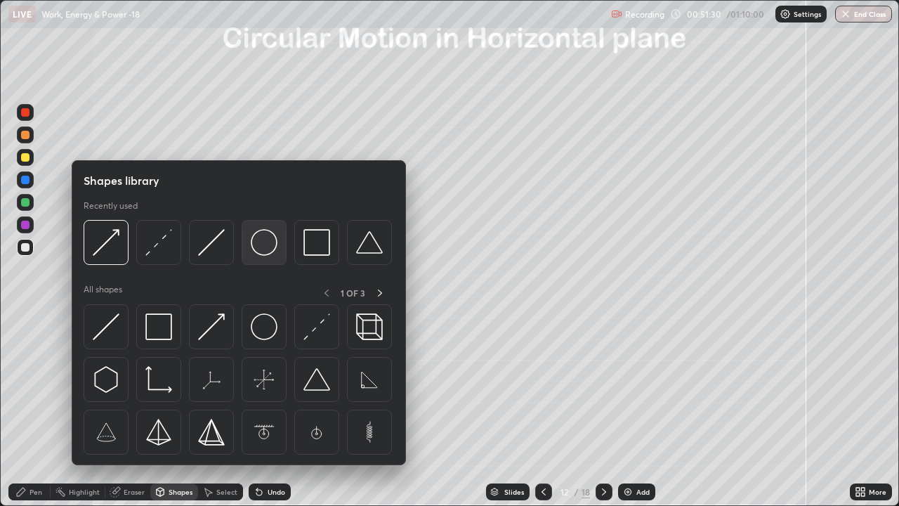
click at [264, 252] on img at bounding box center [264, 242] width 27 height 27
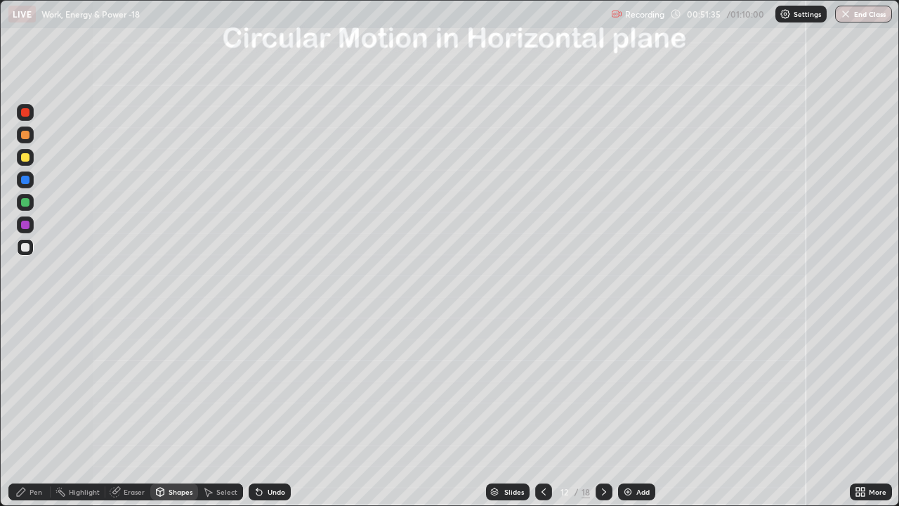
click at [26, 202] on div at bounding box center [25, 202] width 8 height 8
click at [171, 386] on div "Shapes" at bounding box center [181, 491] width 24 height 7
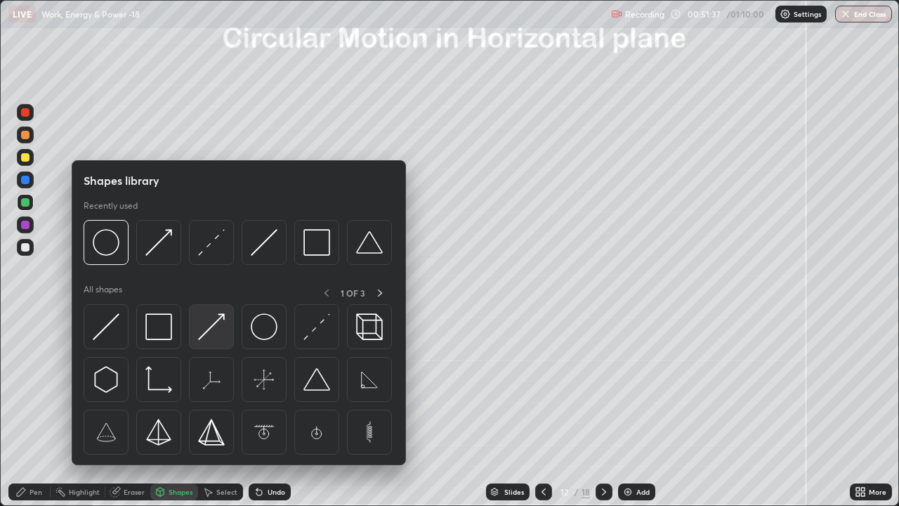
click at [210, 328] on img at bounding box center [211, 326] width 27 height 27
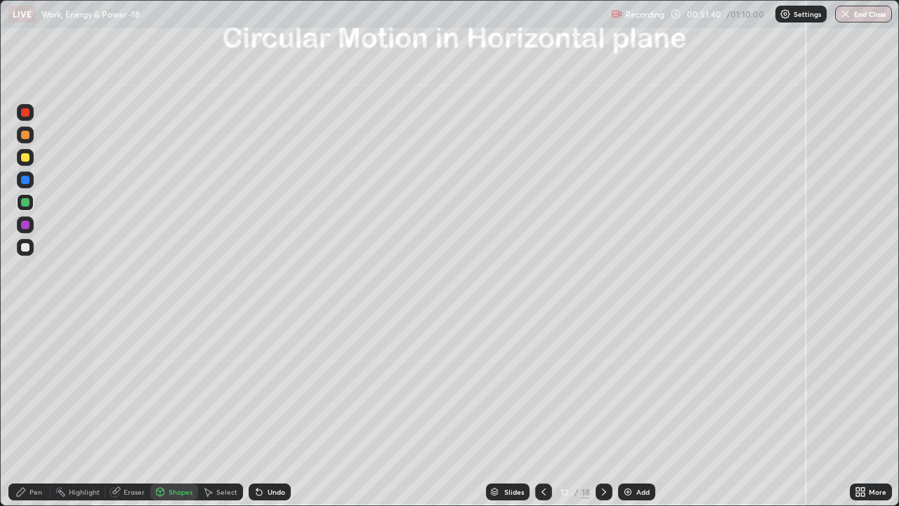
click at [24, 386] on icon at bounding box center [20, 491] width 11 height 11
click at [28, 225] on div at bounding box center [25, 225] width 8 height 8
click at [25, 181] on div at bounding box center [25, 180] width 8 height 8
click at [171, 386] on div "Shapes" at bounding box center [181, 491] width 24 height 7
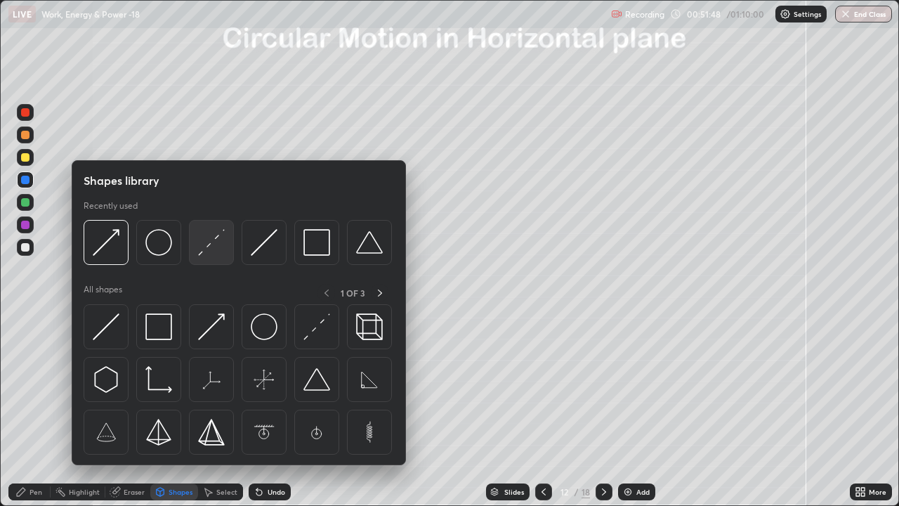
click at [208, 246] on img at bounding box center [211, 242] width 27 height 27
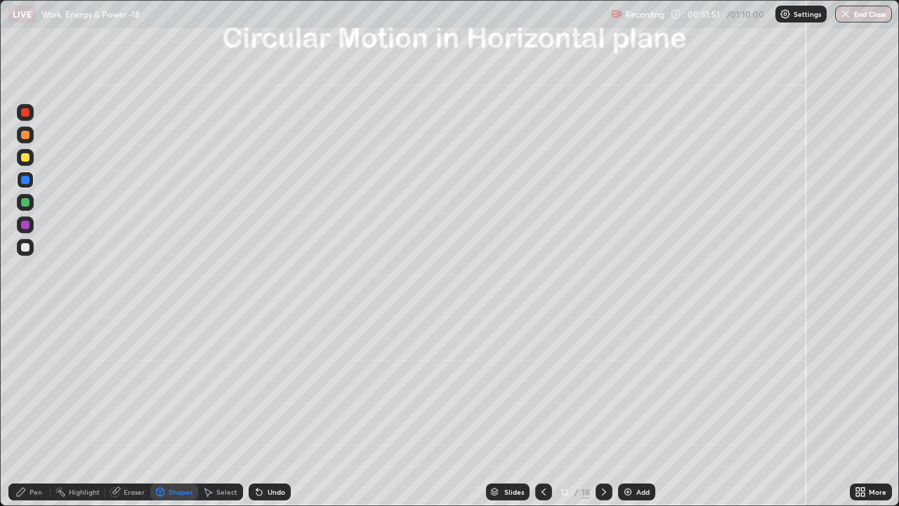
click at [22, 386] on div "Pen" at bounding box center [29, 491] width 42 height 17
click at [169, 386] on div "Shapes" at bounding box center [181, 491] width 24 height 7
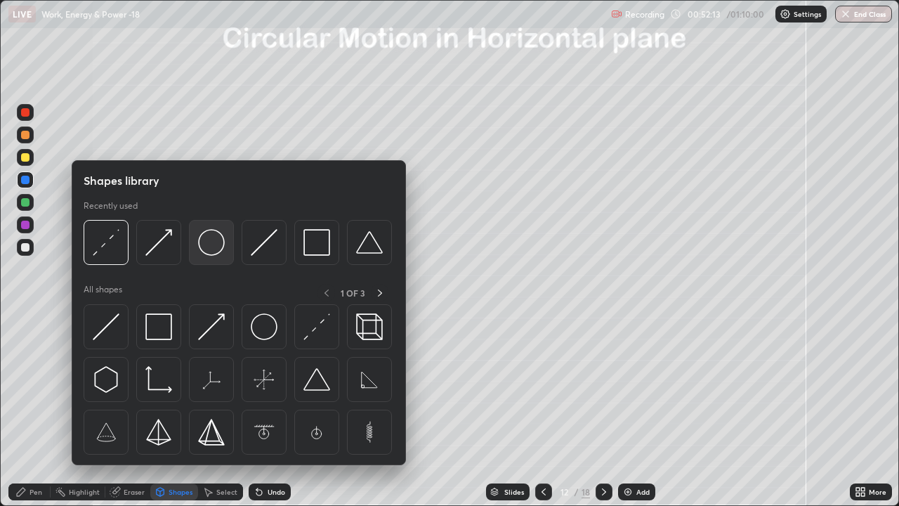
click at [209, 249] on img at bounding box center [211, 242] width 27 height 27
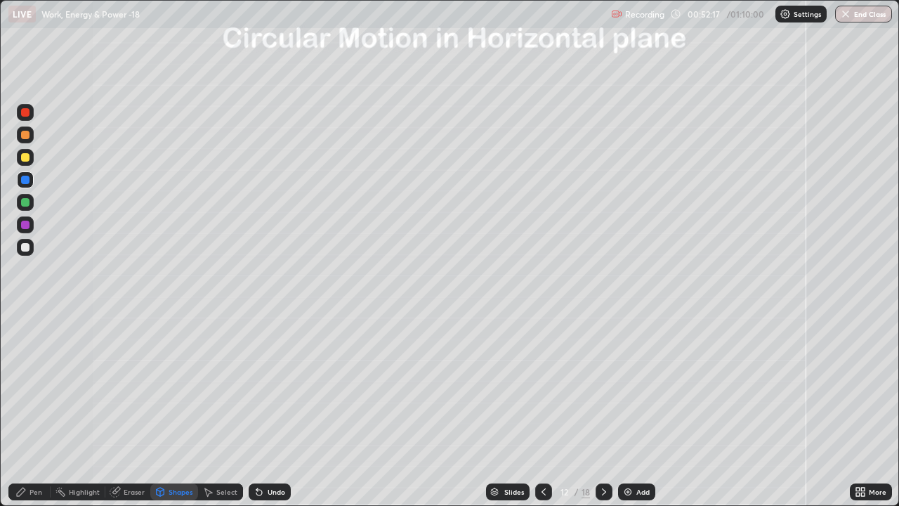
click at [270, 386] on div "Undo" at bounding box center [277, 491] width 18 height 7
click at [25, 244] on div at bounding box center [25, 247] width 8 height 8
click at [28, 201] on div at bounding box center [25, 202] width 8 height 8
click at [169, 386] on div "Shapes" at bounding box center [181, 491] width 24 height 7
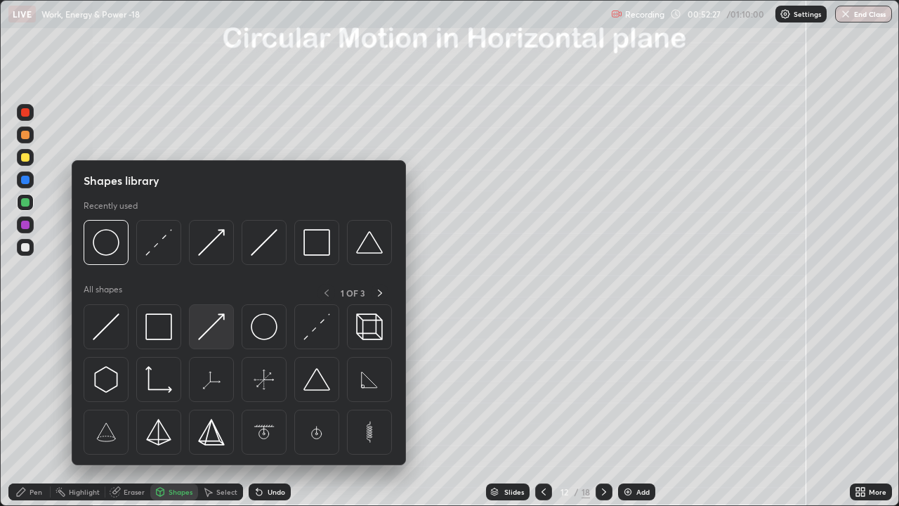
click at [207, 335] on img at bounding box center [211, 326] width 27 height 27
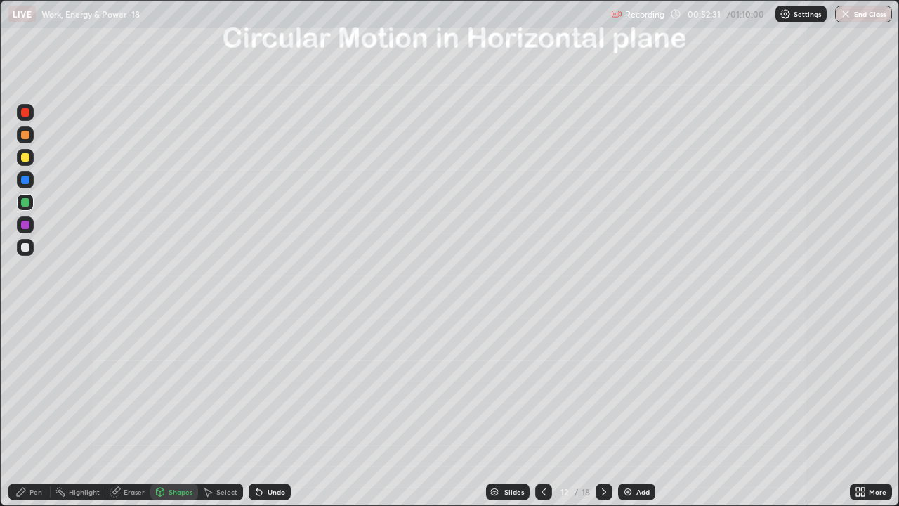
click at [27, 226] on div at bounding box center [25, 225] width 8 height 8
click at [45, 386] on div "Pen" at bounding box center [29, 491] width 42 height 17
click at [24, 183] on div at bounding box center [25, 180] width 8 height 8
click at [603, 386] on icon at bounding box center [604, 491] width 11 height 11
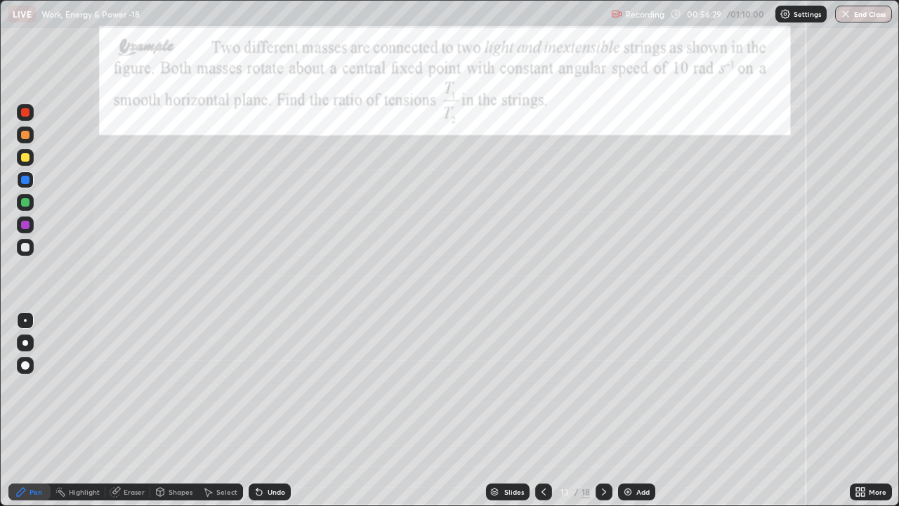
click at [26, 247] on div at bounding box center [25, 247] width 8 height 8
click at [178, 386] on div "Shapes" at bounding box center [181, 491] width 24 height 7
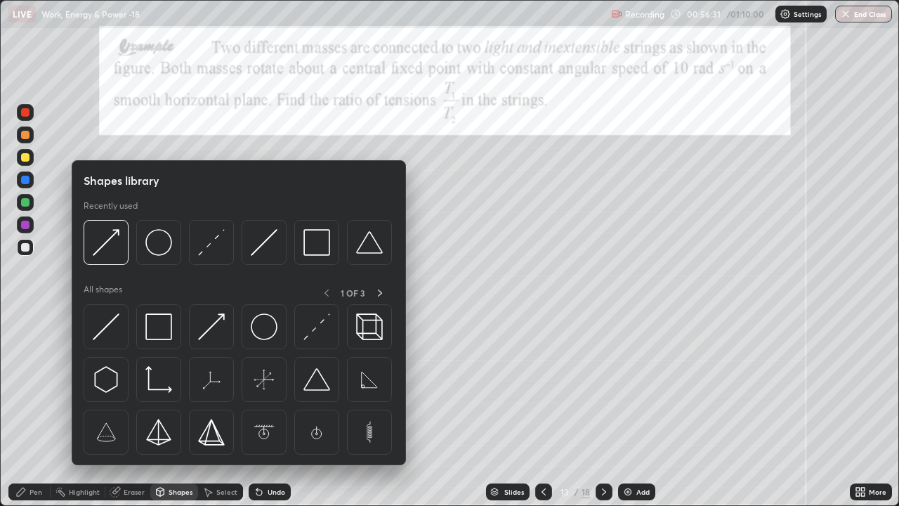
click at [27, 386] on div "Pen" at bounding box center [29, 491] width 42 height 17
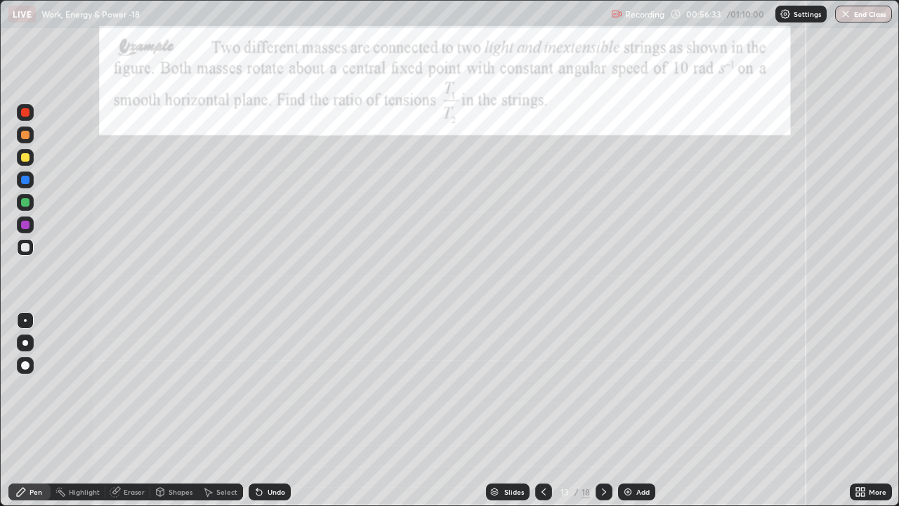
click at [170, 386] on div "Shapes" at bounding box center [181, 491] width 24 height 7
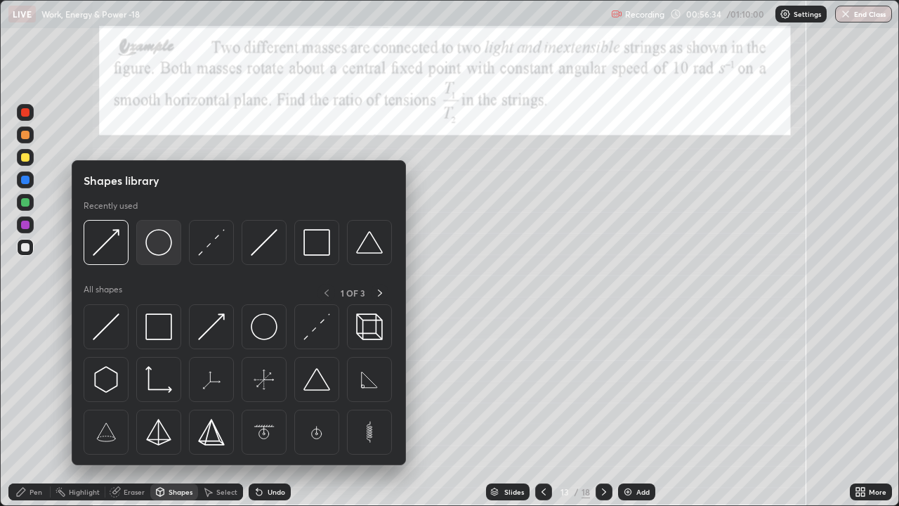
click at [166, 248] on img at bounding box center [158, 242] width 27 height 27
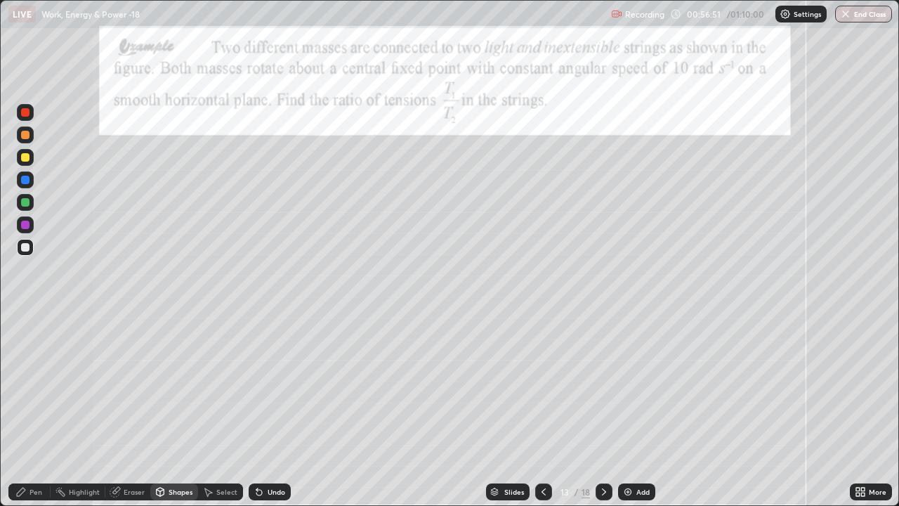
click at [276, 386] on div "Undo" at bounding box center [270, 491] width 42 height 17
click at [25, 386] on icon at bounding box center [20, 491] width 11 height 11
click at [25, 223] on div at bounding box center [25, 225] width 8 height 8
click at [26, 179] on div at bounding box center [25, 180] width 8 height 8
click at [164, 386] on icon at bounding box center [160, 491] width 11 height 11
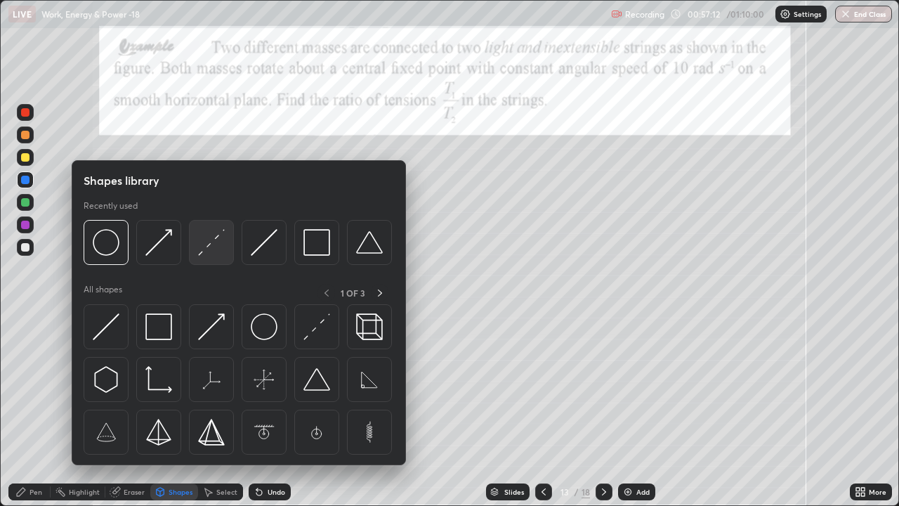
click at [208, 242] on img at bounding box center [211, 242] width 27 height 27
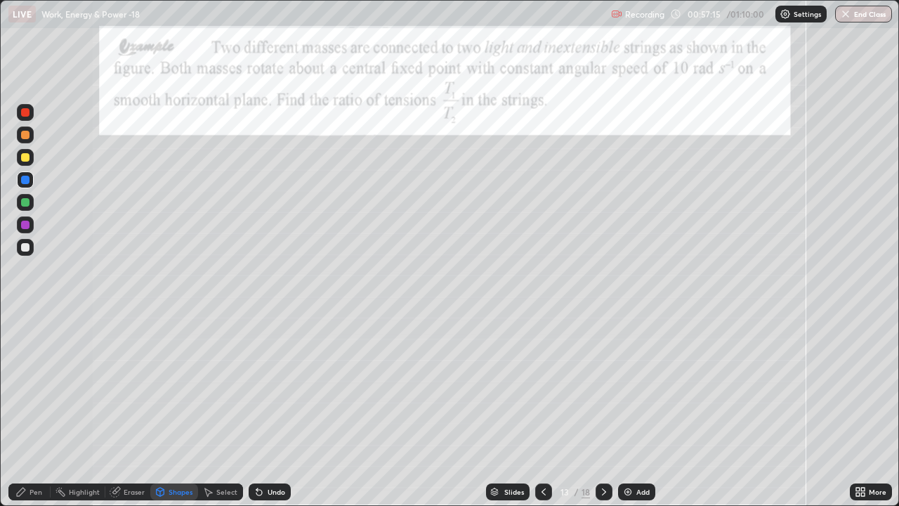
click at [22, 179] on div at bounding box center [25, 180] width 8 height 8
click at [25, 203] on div at bounding box center [25, 202] width 8 height 8
click at [270, 386] on div "Undo" at bounding box center [270, 491] width 42 height 17
click at [175, 386] on div "Shapes" at bounding box center [181, 491] width 24 height 7
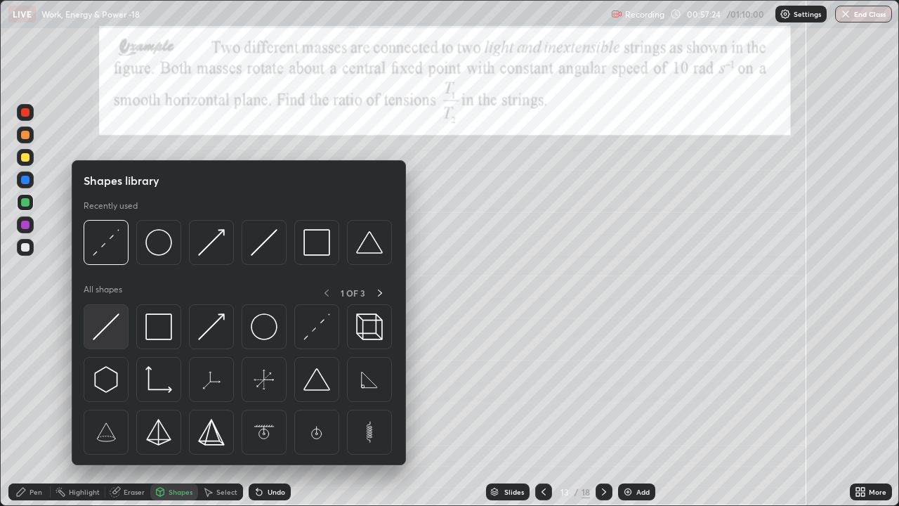
click at [105, 332] on img at bounding box center [106, 326] width 27 height 27
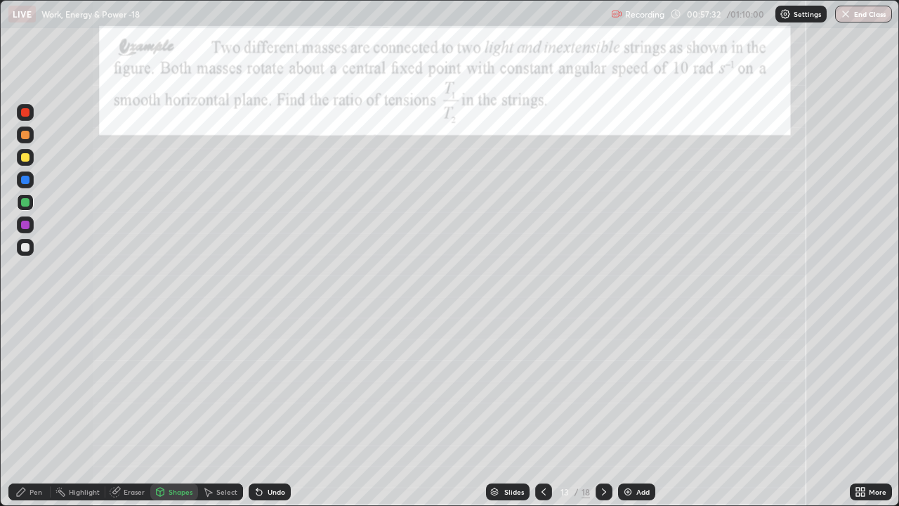
click at [27, 386] on div "Pen" at bounding box center [29, 491] width 42 height 17
click at [25, 226] on div at bounding box center [25, 225] width 8 height 8
click at [23, 179] on div at bounding box center [25, 180] width 8 height 8
click at [23, 223] on div at bounding box center [25, 225] width 8 height 8
click at [26, 246] on div at bounding box center [25, 247] width 8 height 8
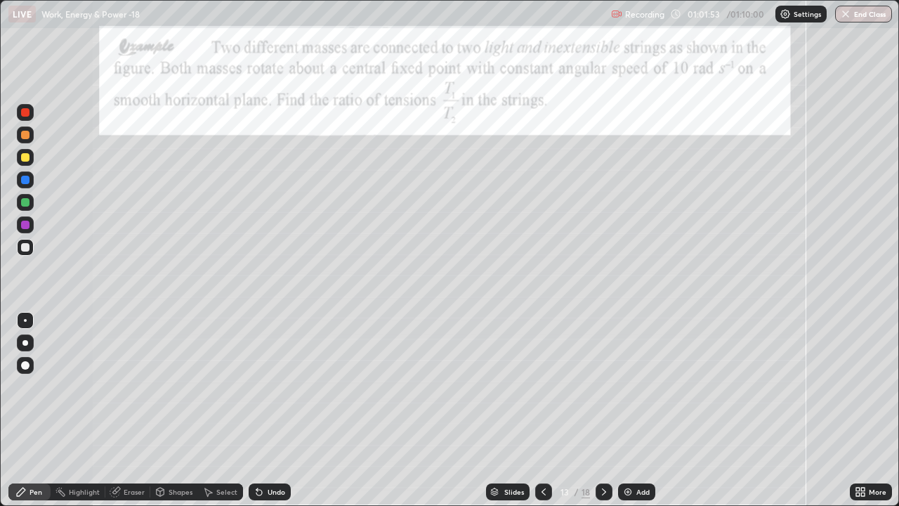
click at [603, 386] on icon at bounding box center [604, 491] width 11 height 11
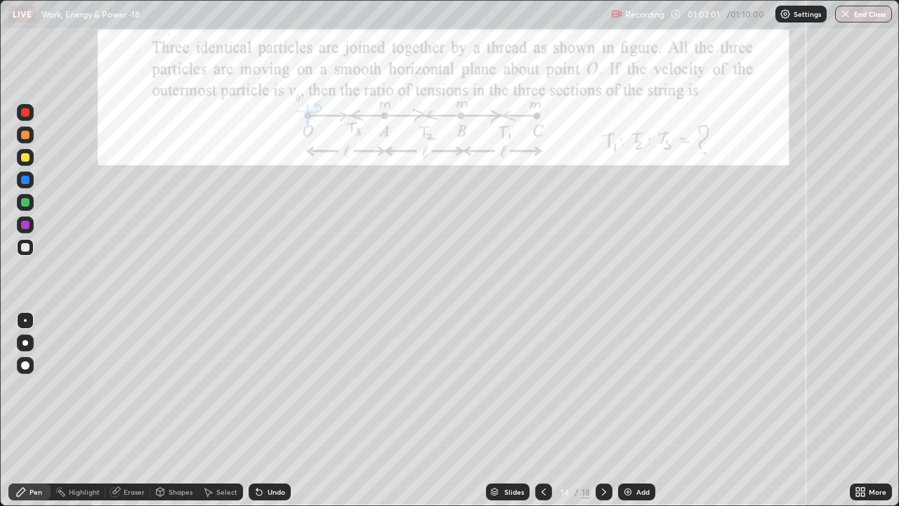
click at [26, 201] on div at bounding box center [25, 202] width 8 height 8
click at [277, 386] on div "Undo" at bounding box center [277, 491] width 18 height 7
click at [274, 386] on div "Undo" at bounding box center [277, 491] width 18 height 7
click at [25, 247] on div at bounding box center [25, 247] width 8 height 8
click at [850, 11] on img "button" at bounding box center [846, 13] width 11 height 11
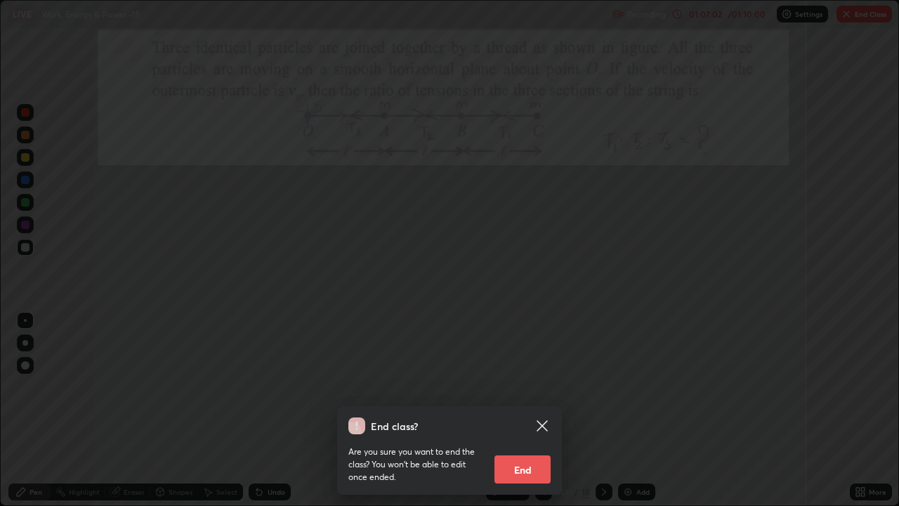
click at [540, 386] on button "End" at bounding box center [523, 469] width 56 height 28
